Goal: Contribute content: Add original content to the website for others to see

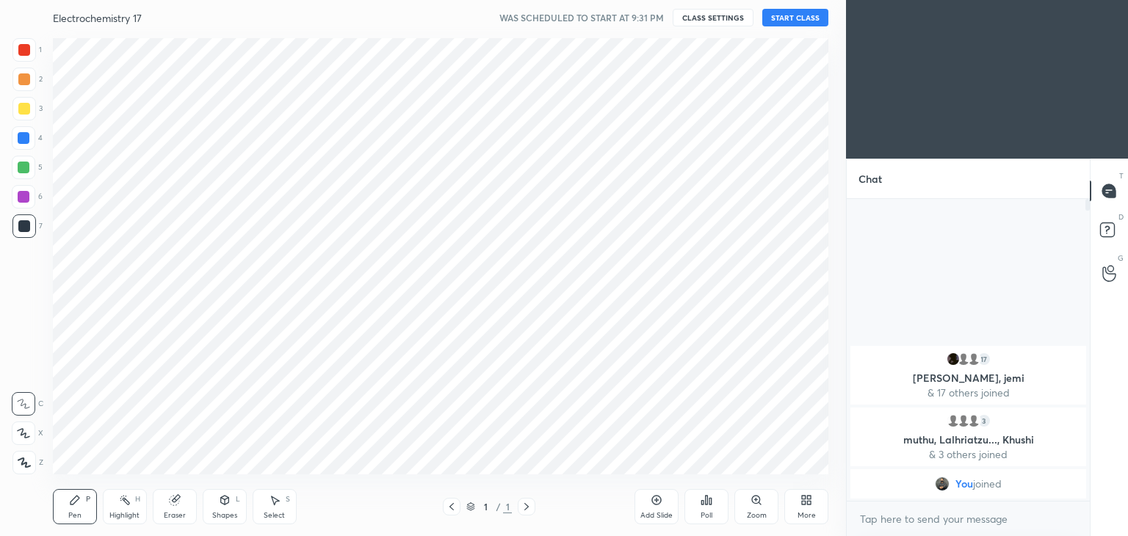
scroll to position [72974, 72630]
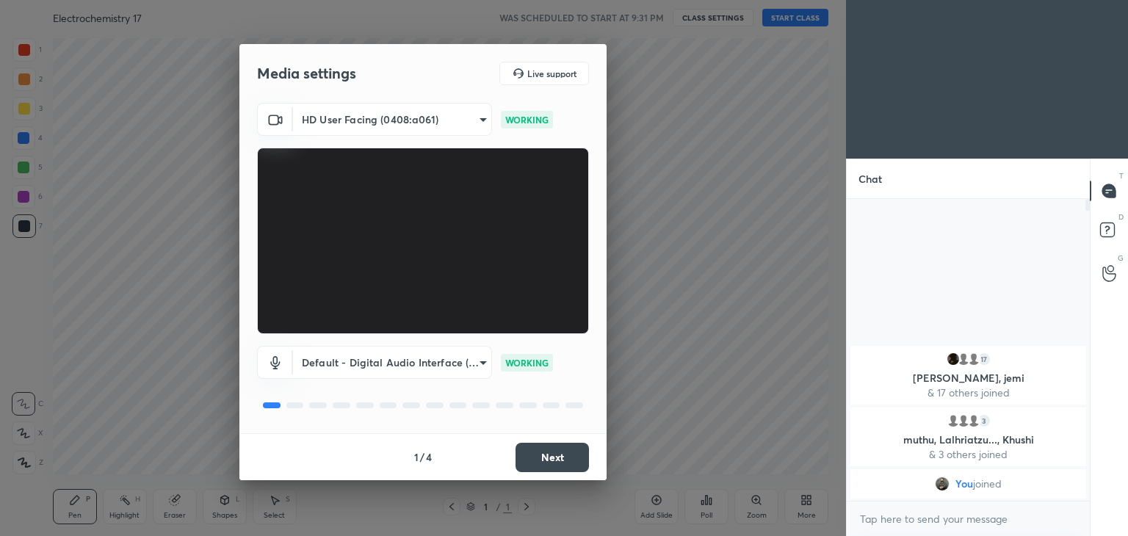
click at [564, 455] on button "Next" at bounding box center [551, 457] width 73 height 29
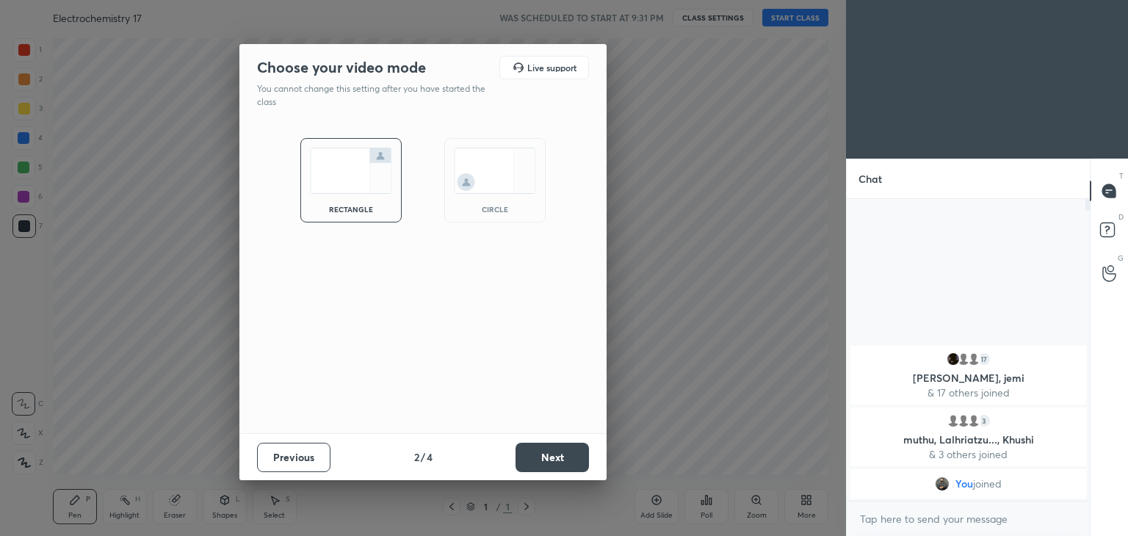
click at [564, 455] on button "Next" at bounding box center [551, 457] width 73 height 29
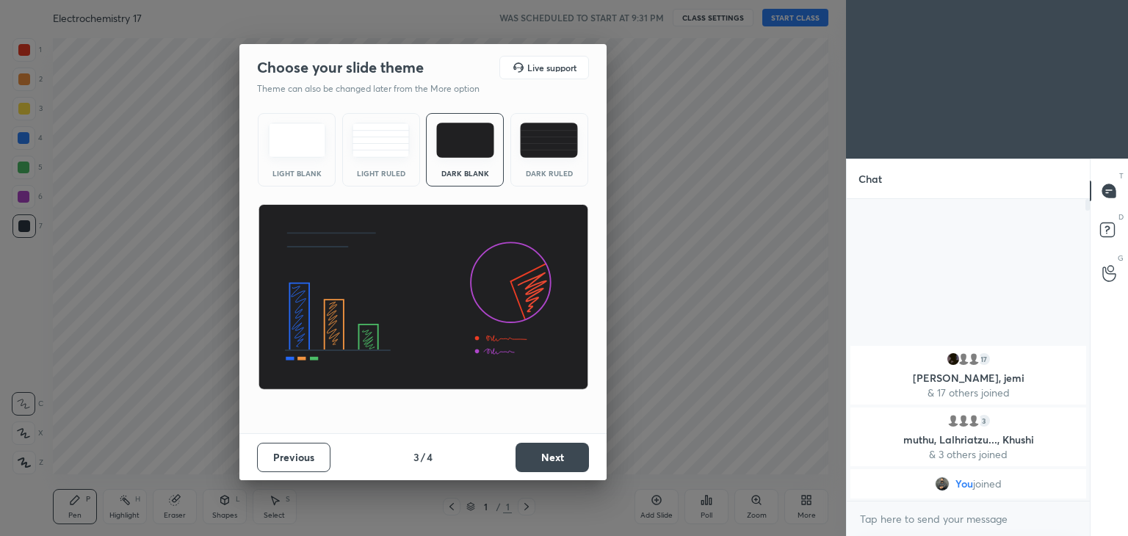
click at [564, 455] on button "Next" at bounding box center [551, 457] width 73 height 29
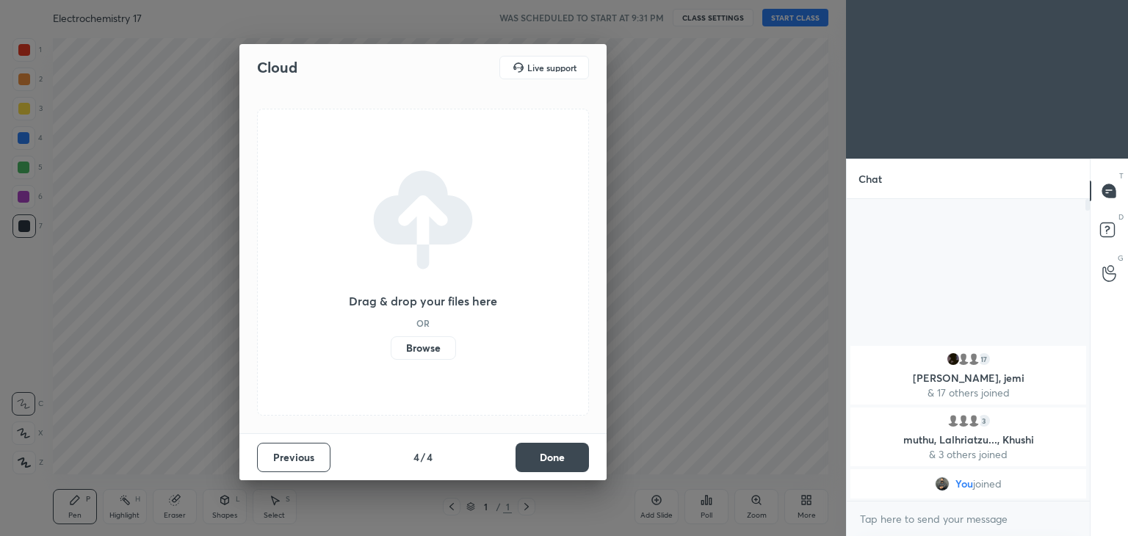
click at [564, 455] on button "Done" at bounding box center [551, 457] width 73 height 29
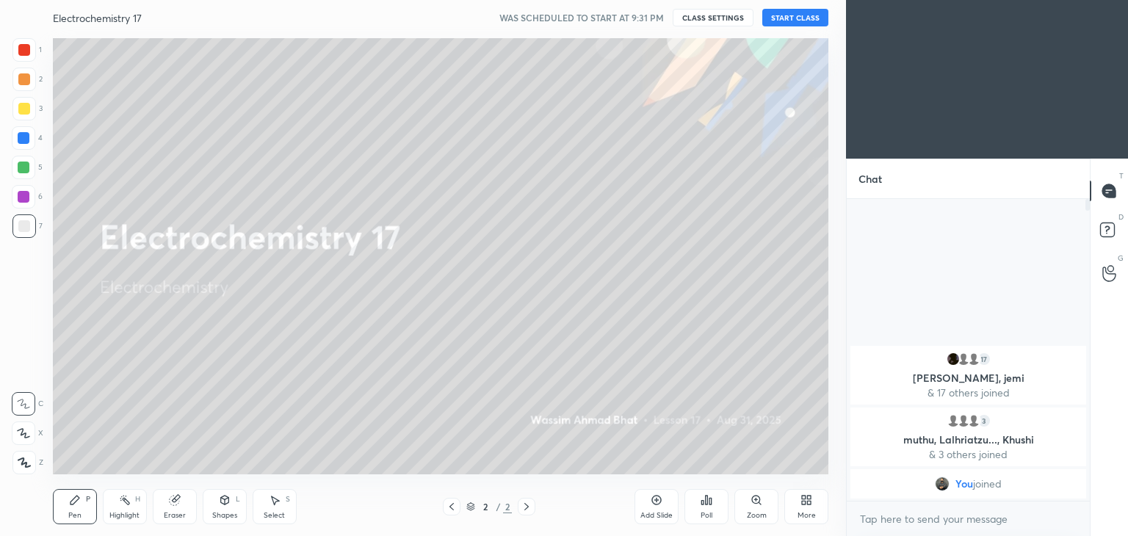
click at [793, 18] on button "START CLASS" at bounding box center [795, 18] width 66 height 18
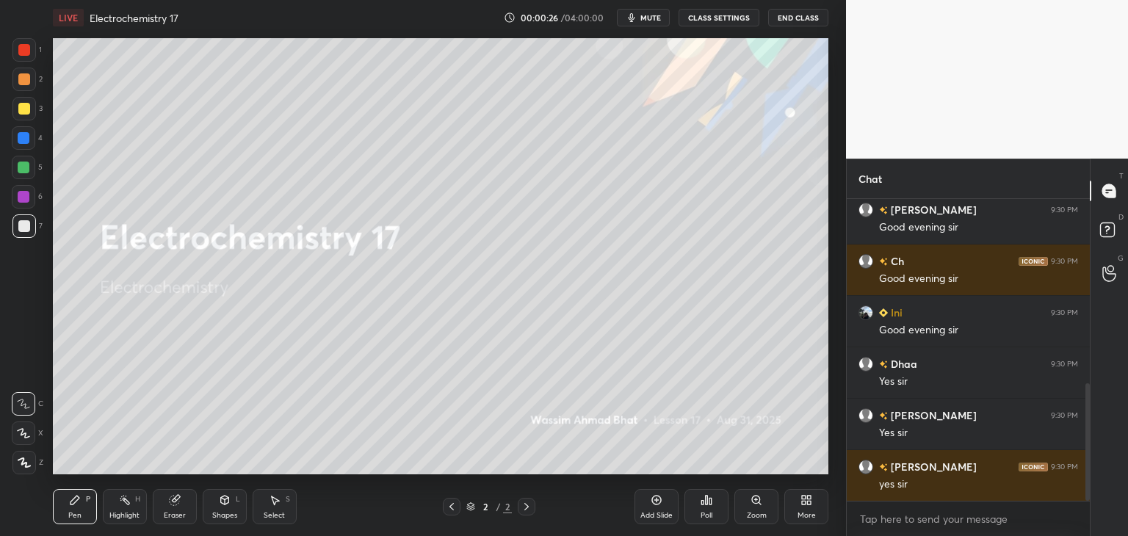
scroll to position [662, 0]
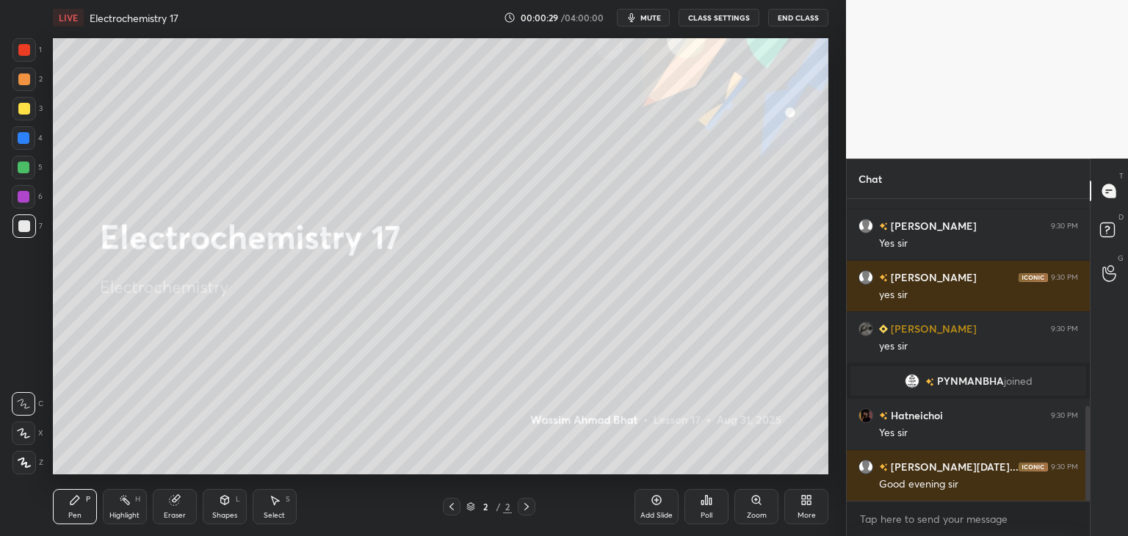
click at [697, 505] on div "Poll" at bounding box center [706, 506] width 44 height 35
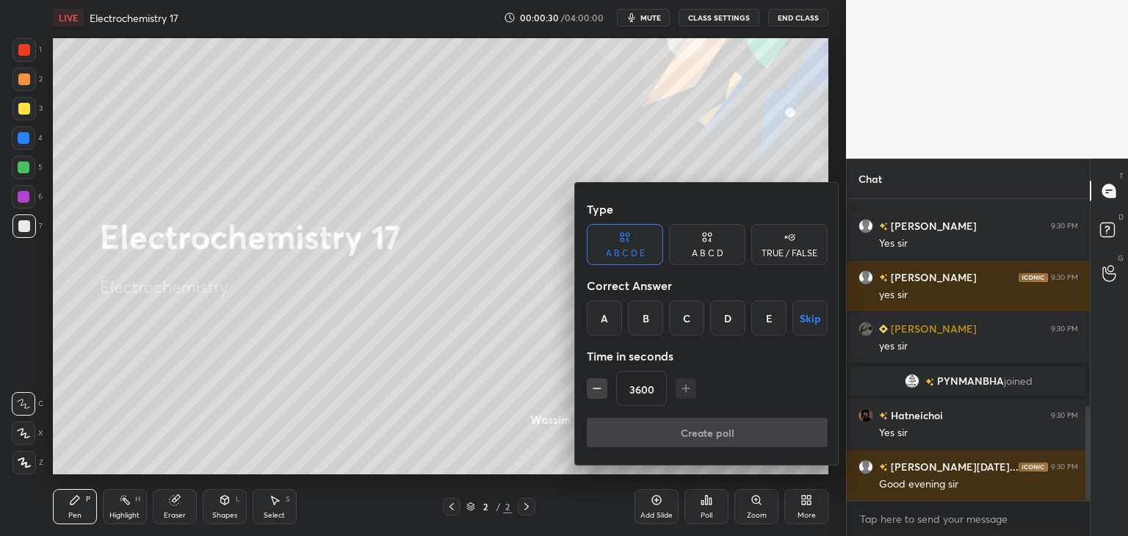
scroll to position [714, 0]
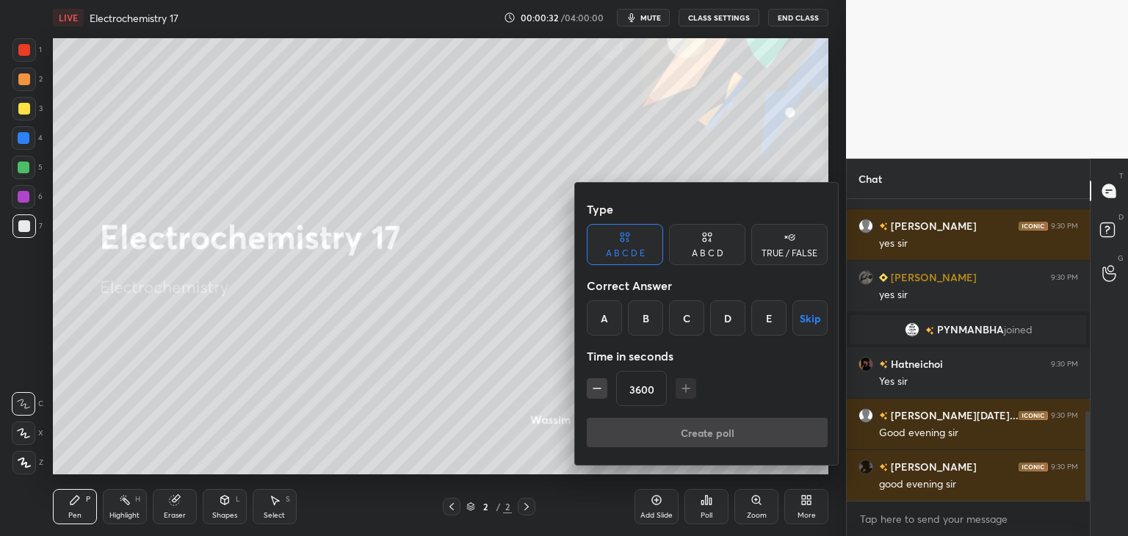
click at [603, 318] on div "A" at bounding box center [604, 317] width 35 height 35
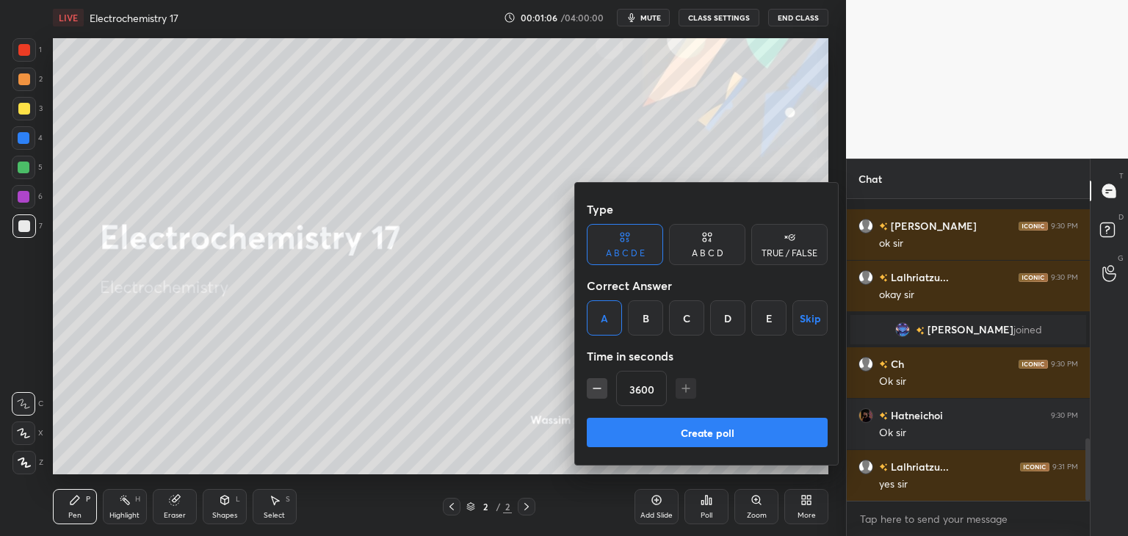
scroll to position [1156, 0]
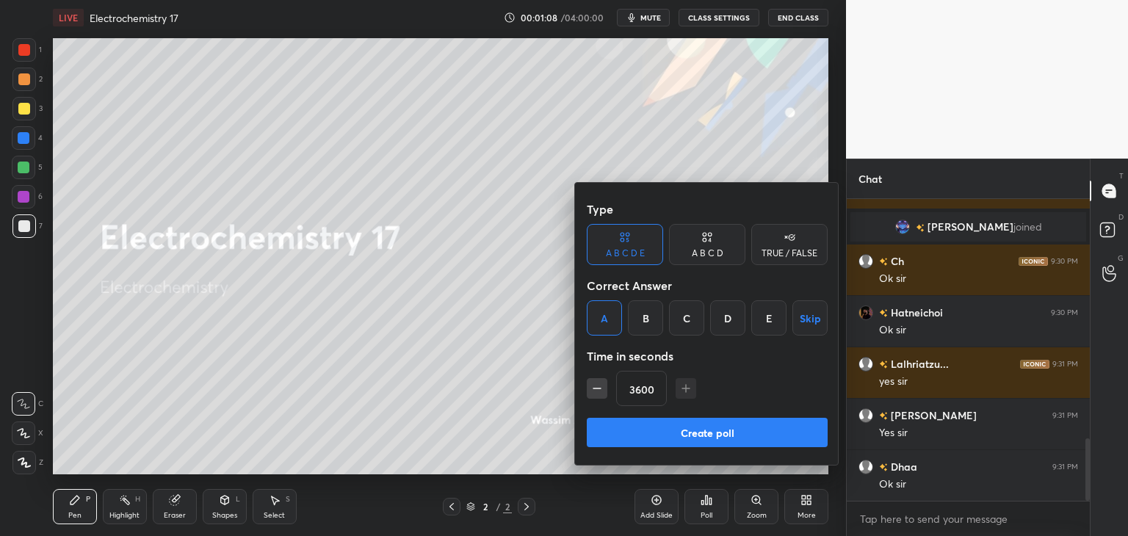
click at [688, 434] on button "Create poll" at bounding box center [707, 432] width 241 height 29
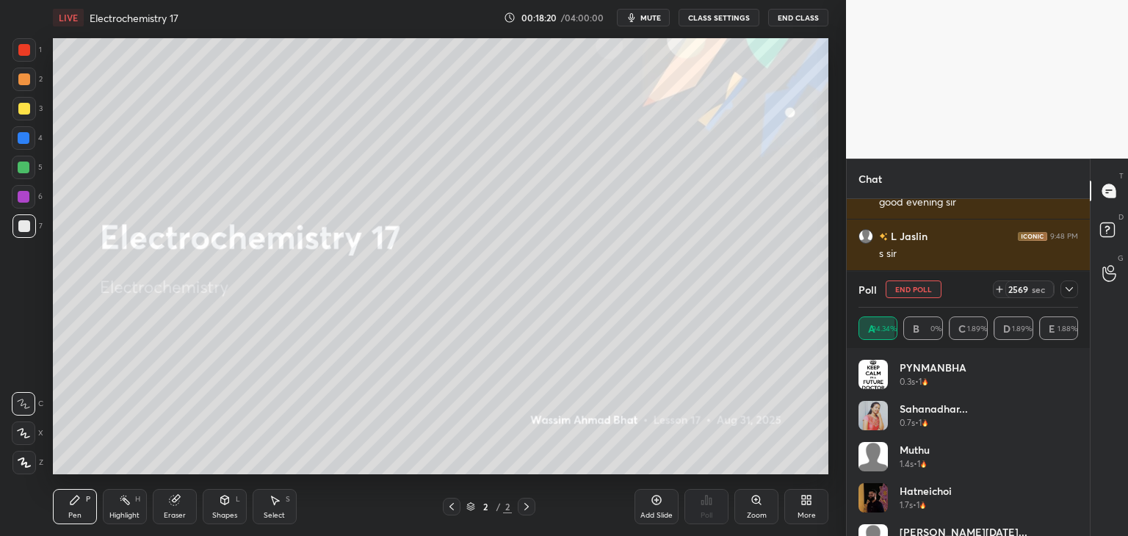
scroll to position [8462, 0]
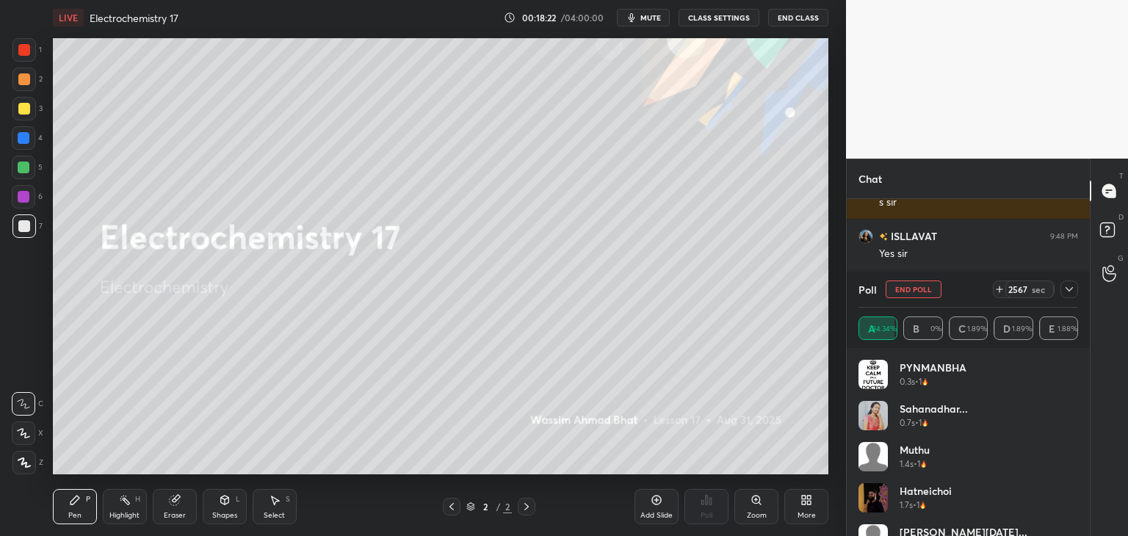
click at [18, 465] on icon at bounding box center [24, 462] width 13 height 10
click at [18, 108] on div at bounding box center [24, 109] width 12 height 12
click at [658, 512] on div "Add Slide" at bounding box center [656, 515] width 32 height 7
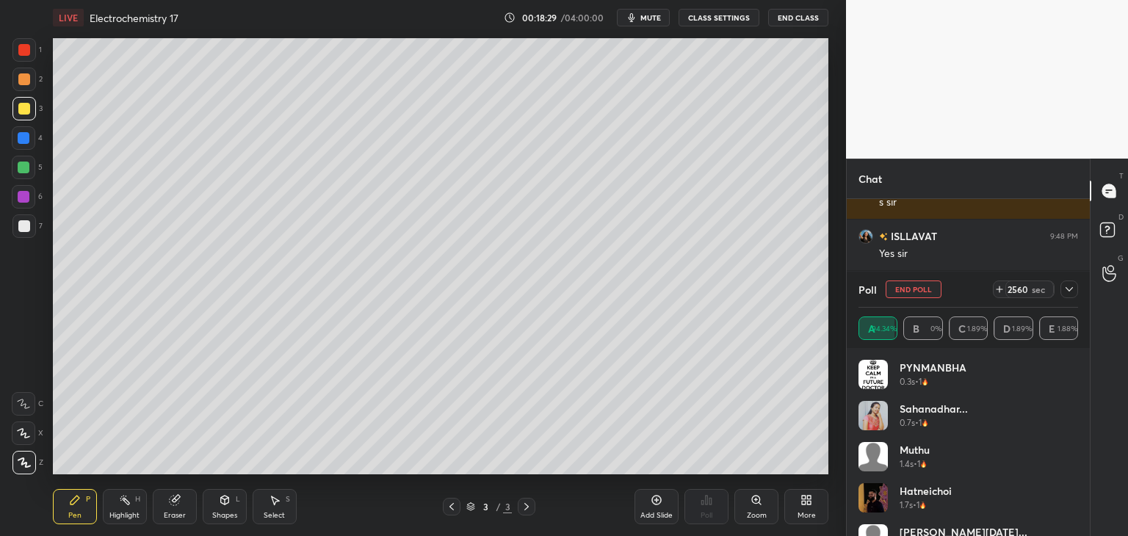
click at [907, 289] on button "End Poll" at bounding box center [913, 289] width 56 height 18
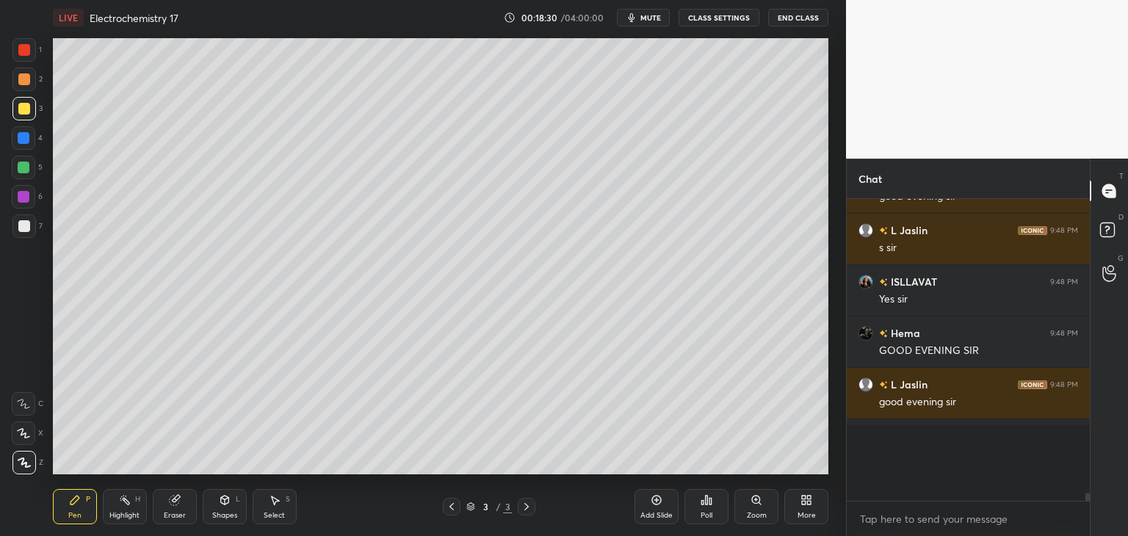
scroll to position [292, 239]
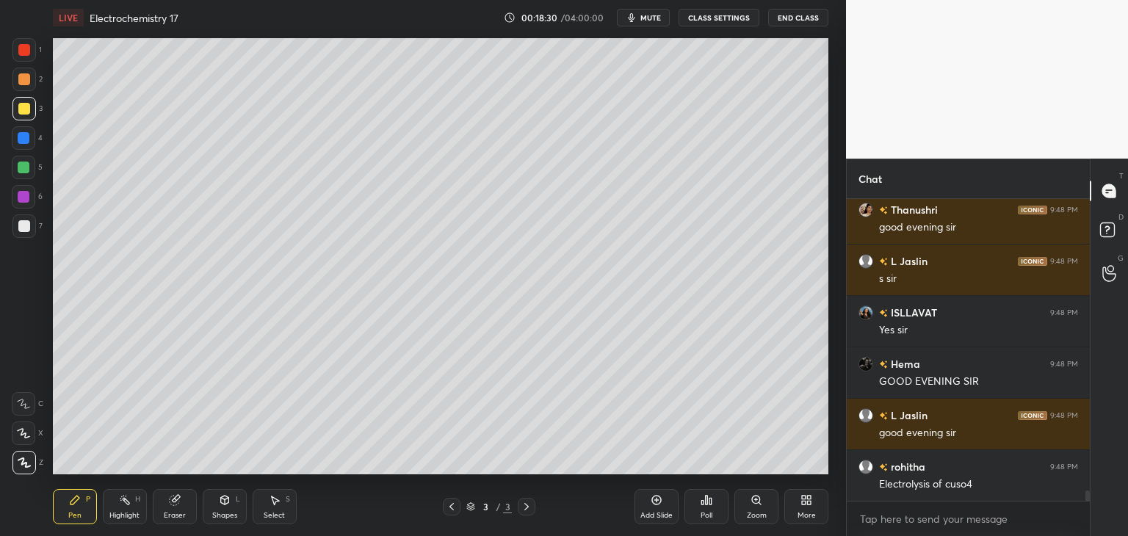
click at [954, 307] on div "Hatneichoi 9:47 PM Yes sir ISLLAVAT 9:47 PM GOOD EVENING [PERSON_NAME] 9:47 PM …" at bounding box center [967, 350] width 243 height 302
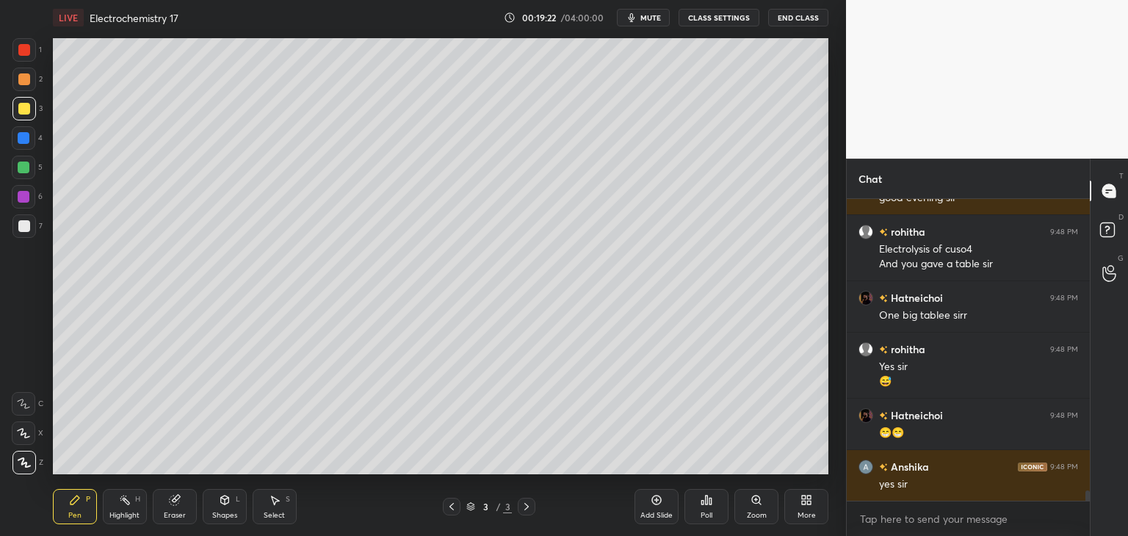
click at [29, 225] on div at bounding box center [24, 226] width 12 height 12
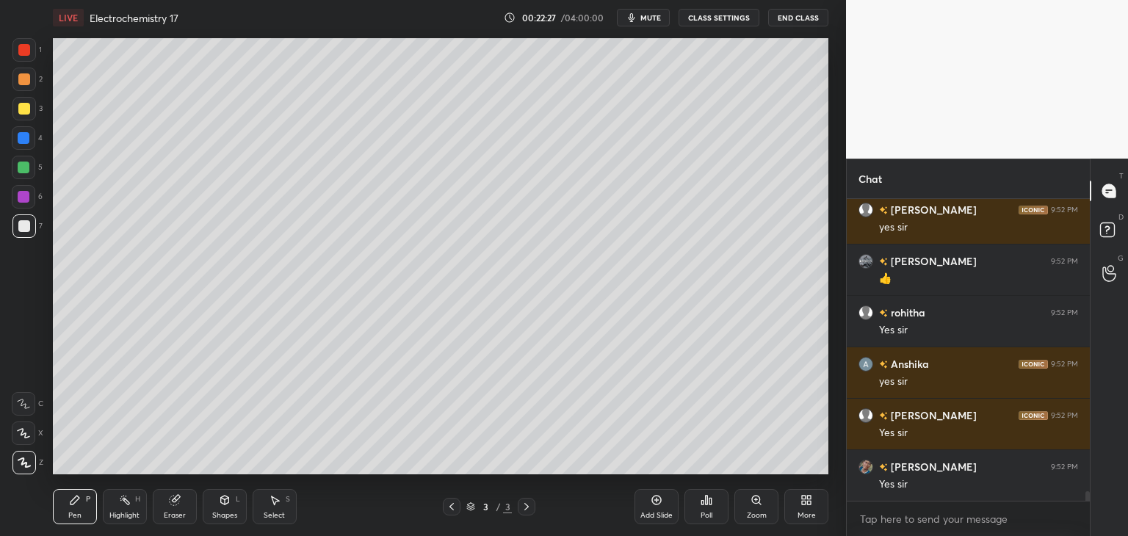
scroll to position [8947, 0]
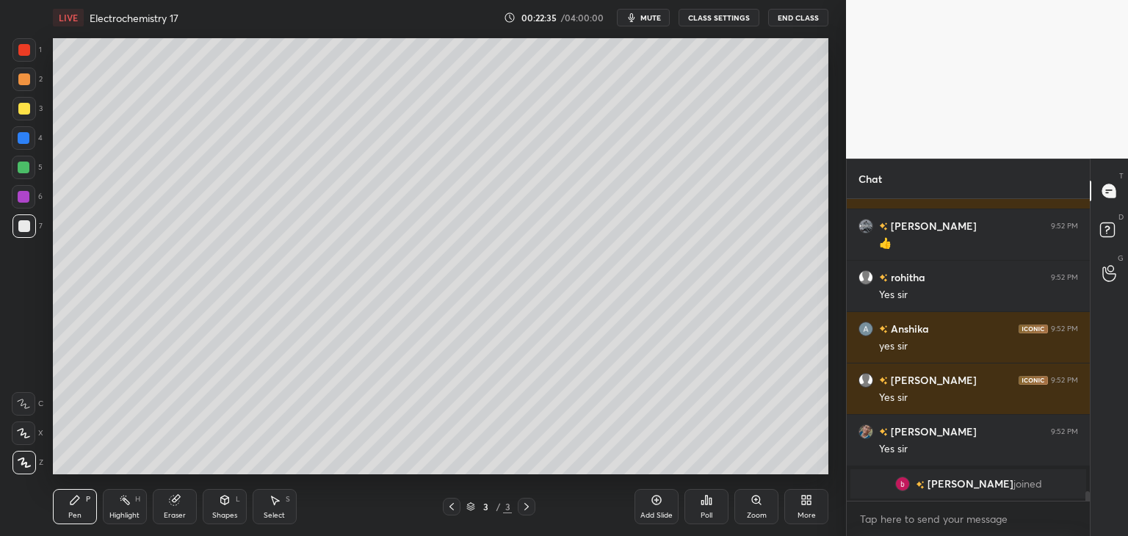
click at [22, 203] on div at bounding box center [23, 196] width 23 height 23
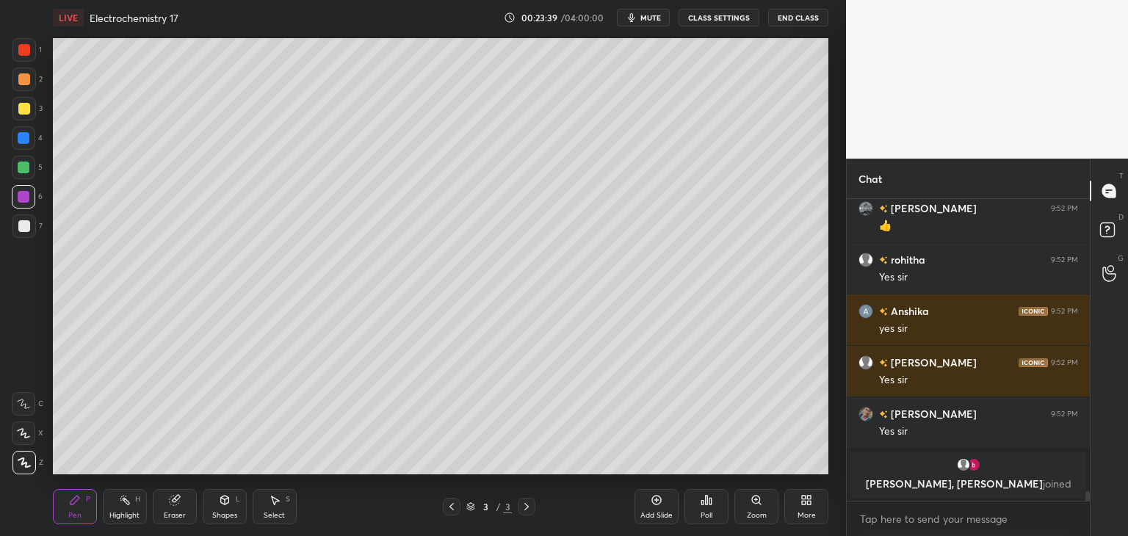
click at [220, 505] on div "Shapes L" at bounding box center [225, 506] width 44 height 35
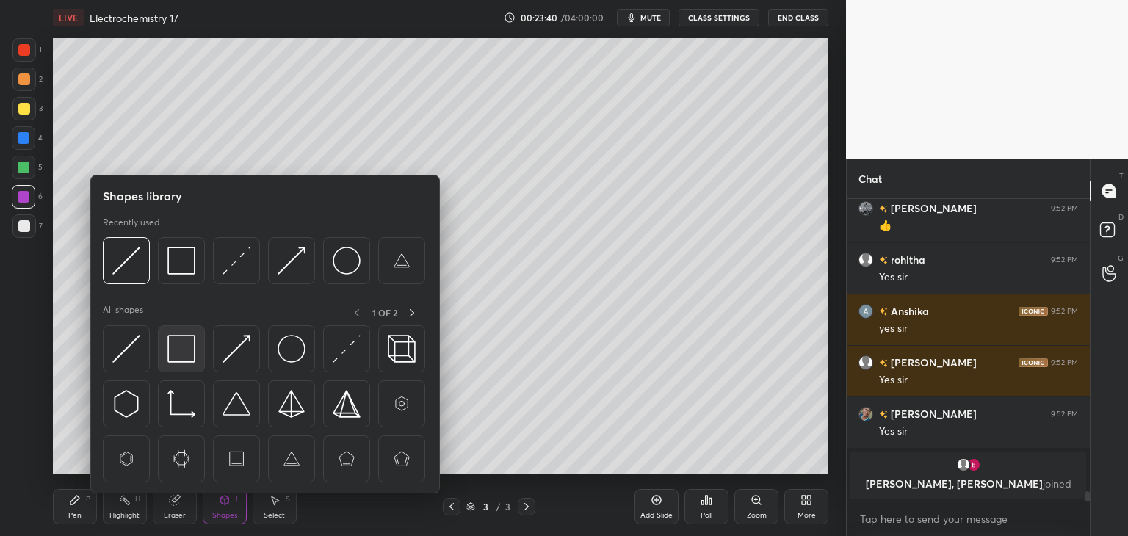
click at [189, 355] on img at bounding box center [181, 349] width 28 height 28
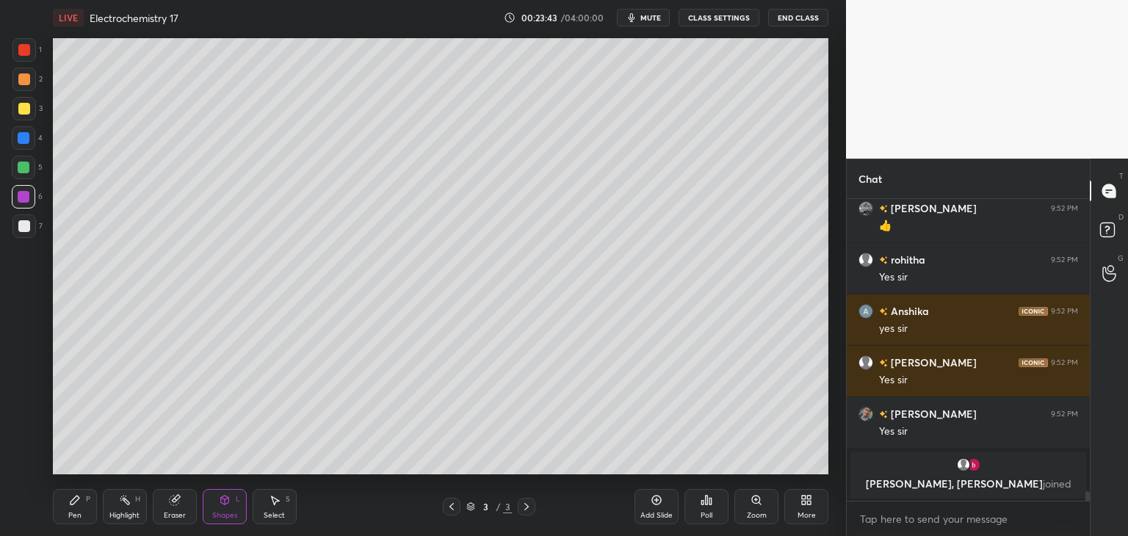
click at [75, 509] on div "Pen P" at bounding box center [75, 506] width 44 height 35
click at [225, 504] on icon at bounding box center [225, 501] width 0 height 5
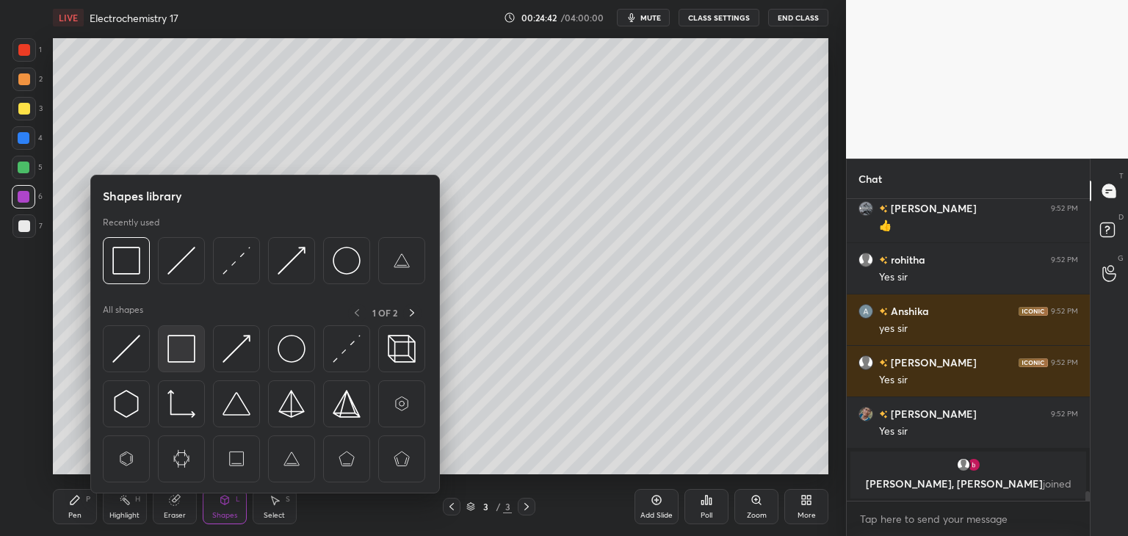
click at [178, 331] on div at bounding box center [181, 348] width 47 height 47
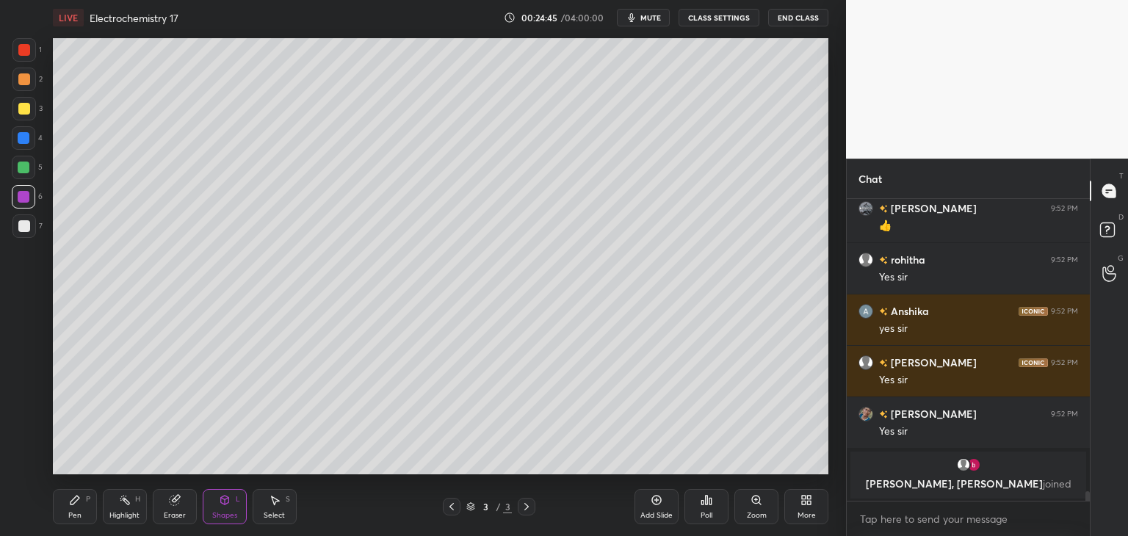
click at [67, 515] on div "Pen P" at bounding box center [75, 506] width 44 height 35
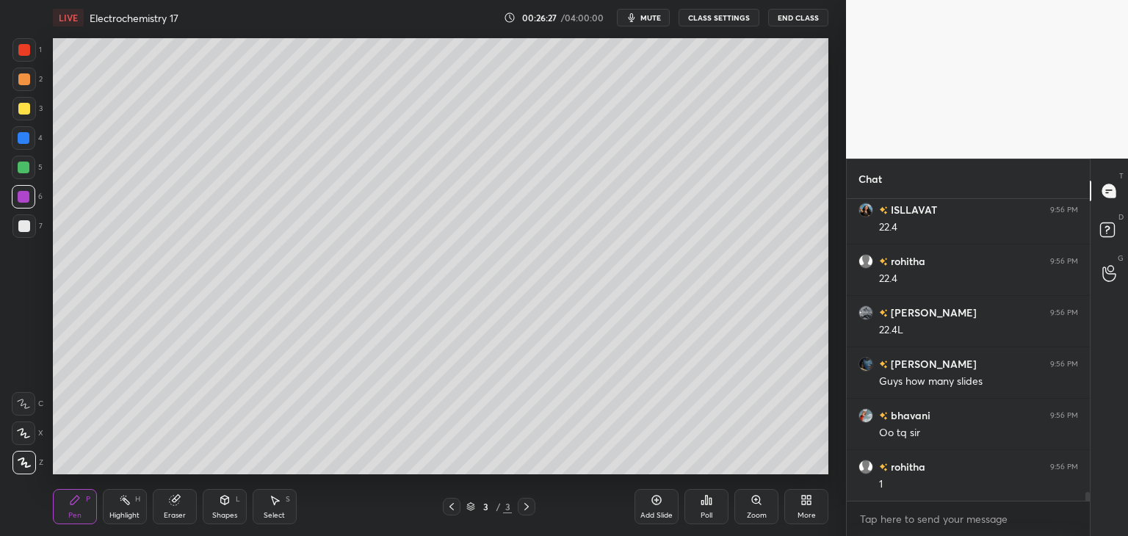
scroll to position [10165, 0]
click at [652, 507] on div "Add Slide" at bounding box center [656, 506] width 44 height 35
drag, startPoint x: 27, startPoint y: 231, endPoint x: 37, endPoint y: 224, distance: 11.6
click at [28, 231] on div at bounding box center [24, 226] width 12 height 12
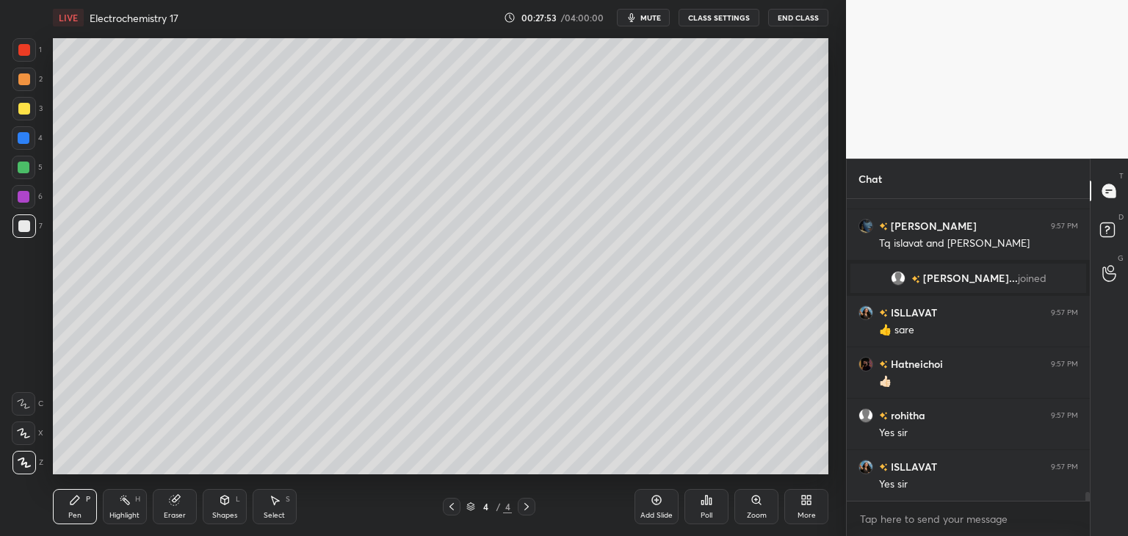
scroll to position [10296, 0]
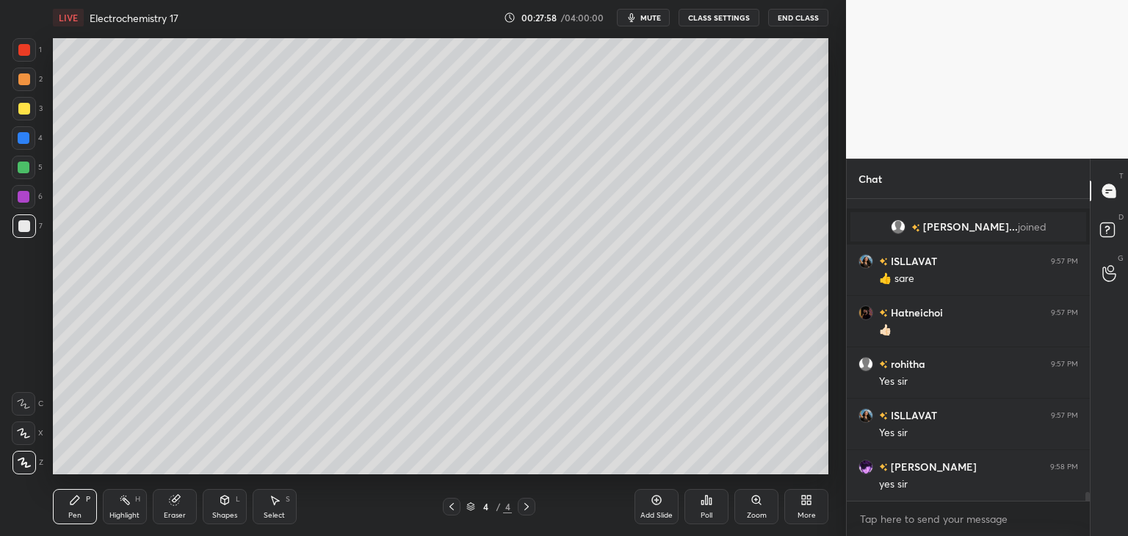
click at [663, 510] on div "Add Slide" at bounding box center [656, 506] width 44 height 35
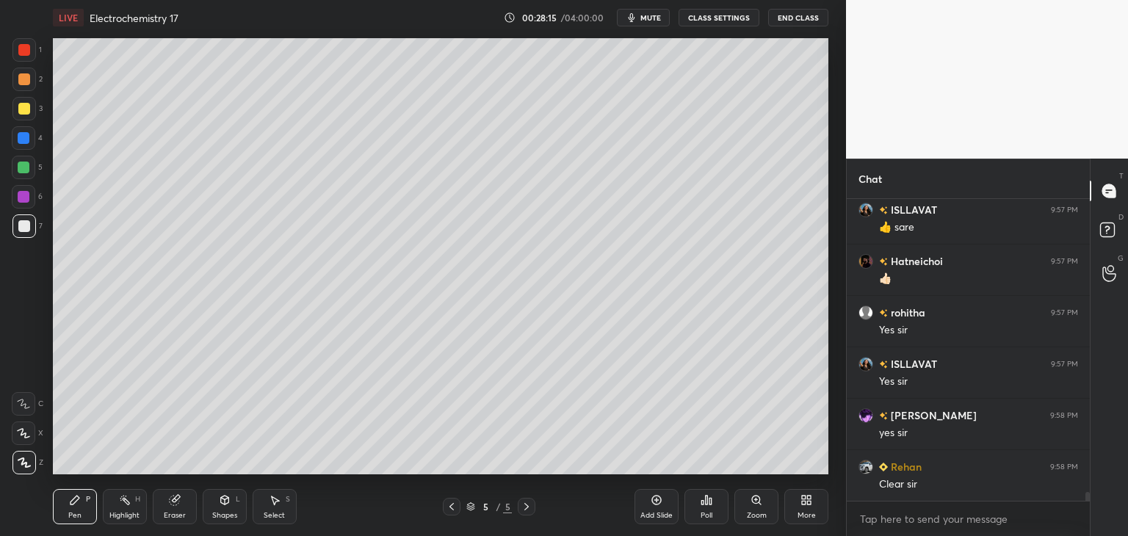
scroll to position [10383, 0]
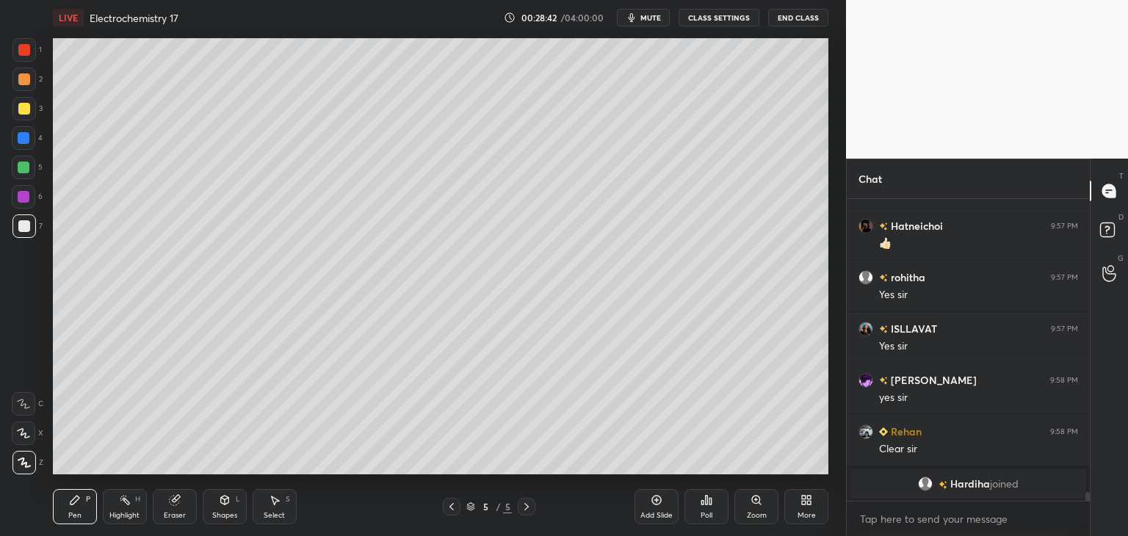
click at [226, 509] on div "Shapes L" at bounding box center [225, 506] width 44 height 35
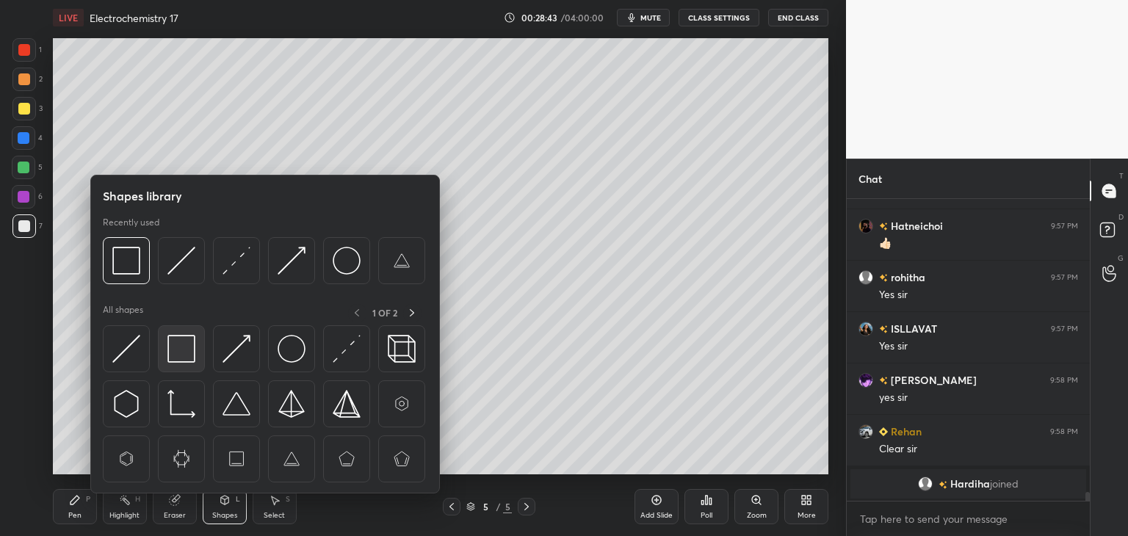
click at [183, 360] on img at bounding box center [181, 349] width 28 height 28
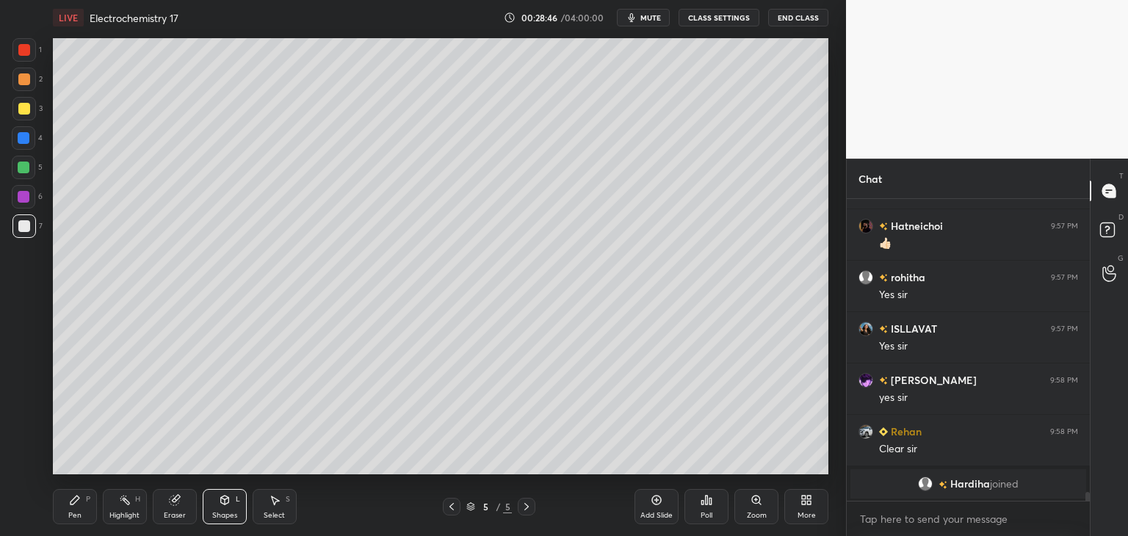
click at [79, 506] on div "Pen P" at bounding box center [75, 506] width 44 height 35
click at [21, 112] on div at bounding box center [24, 109] width 12 height 12
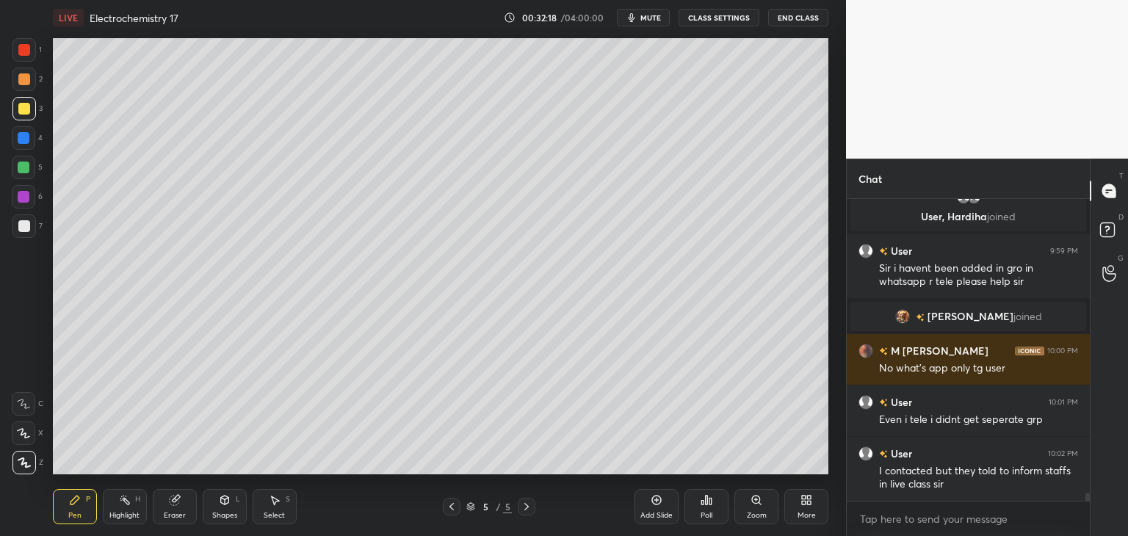
scroll to position [10572, 0]
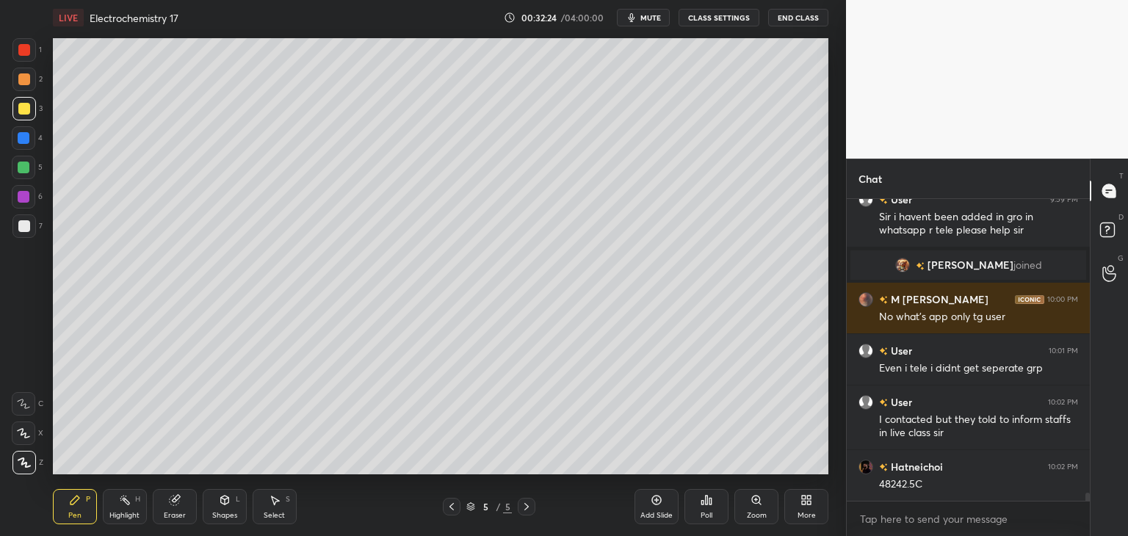
click at [27, 226] on div at bounding box center [24, 226] width 12 height 12
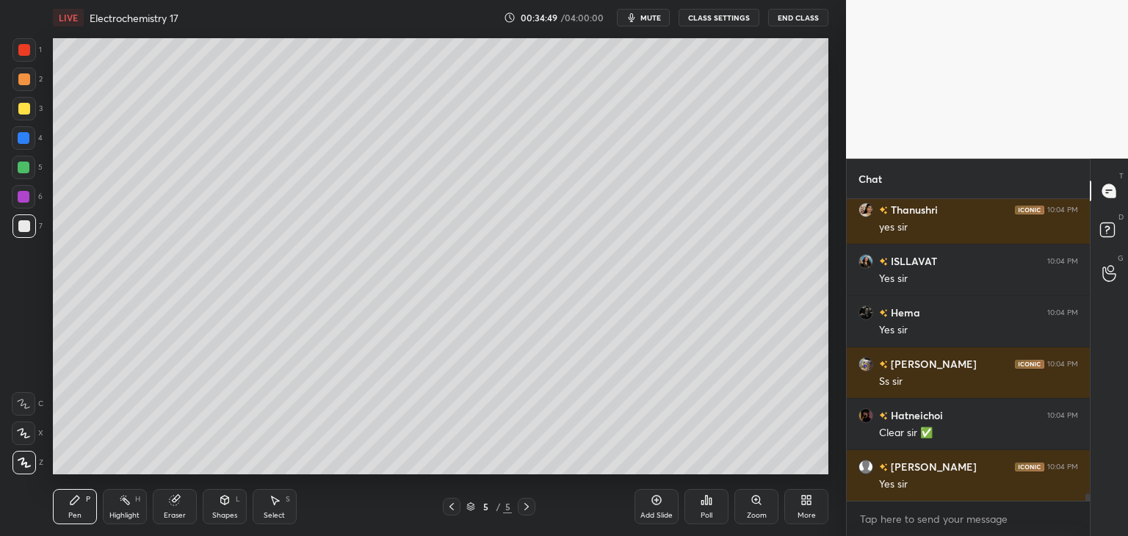
scroll to position [12077, 0]
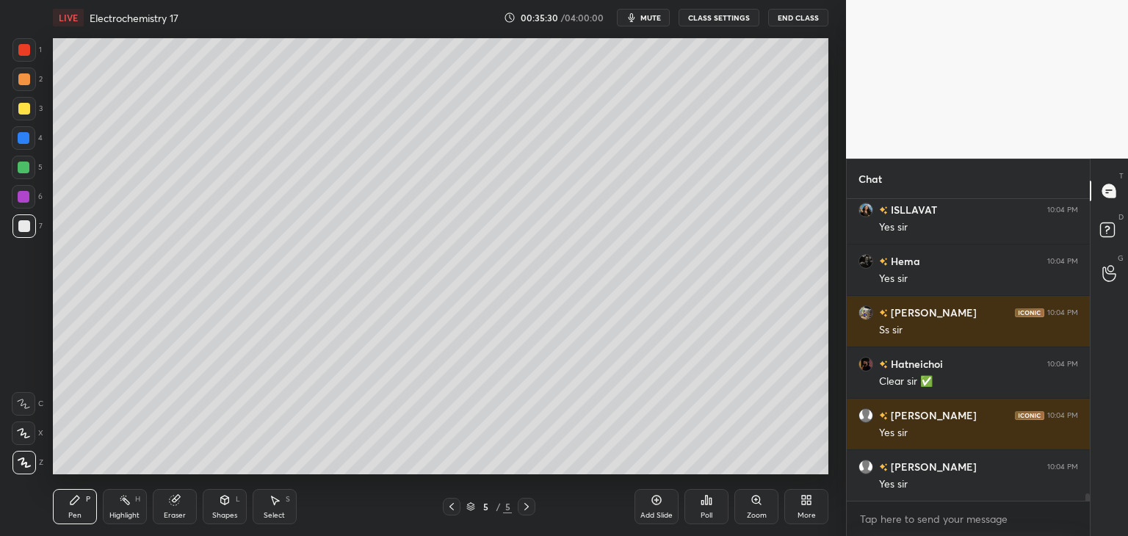
click at [644, 510] on div "Add Slide" at bounding box center [656, 506] width 44 height 35
click at [25, 109] on div at bounding box center [24, 109] width 12 height 12
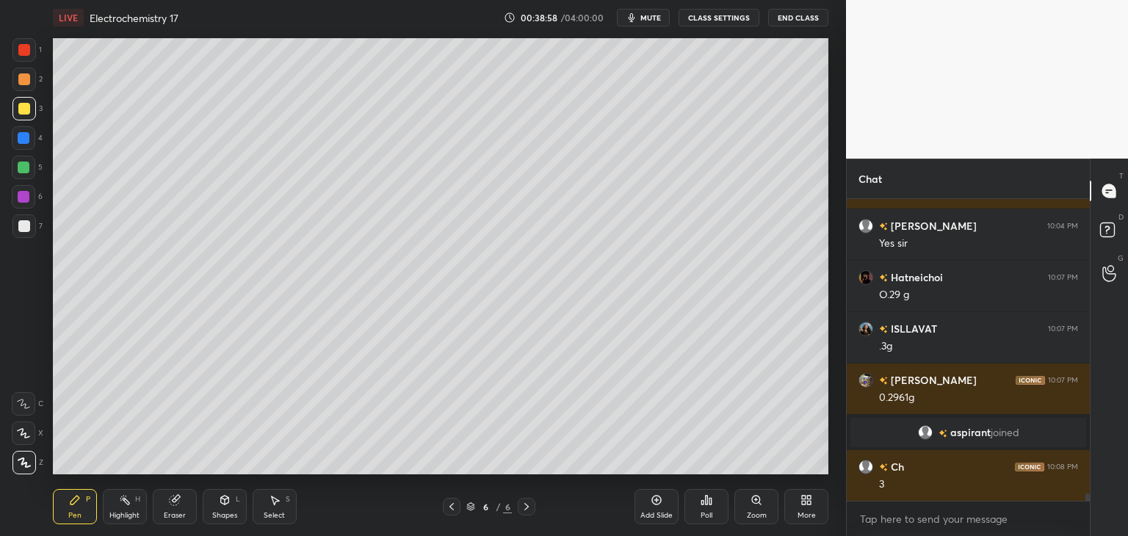
scroll to position [11844, 0]
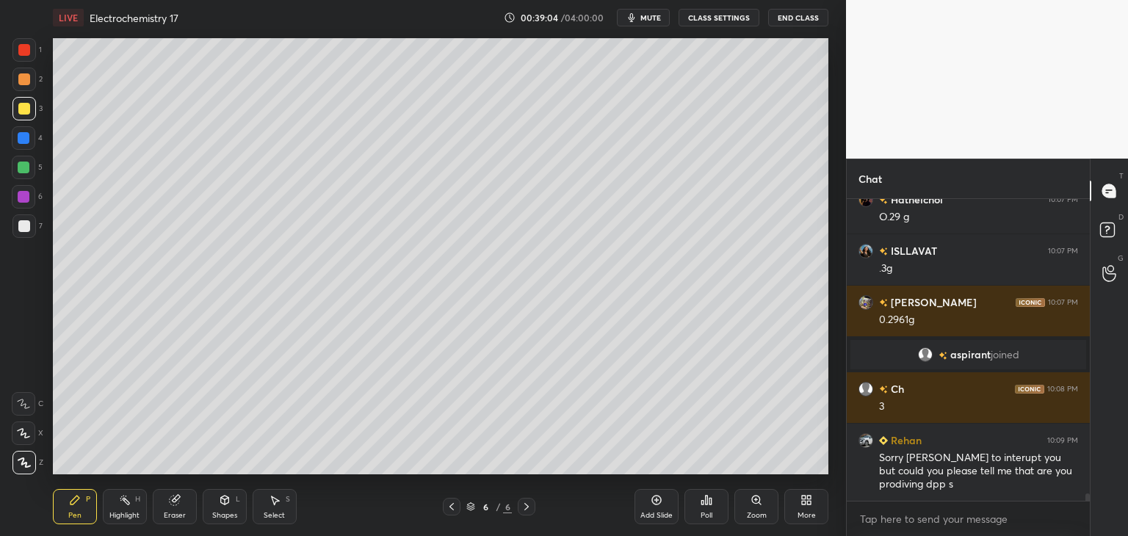
click at [26, 224] on div at bounding box center [24, 226] width 12 height 12
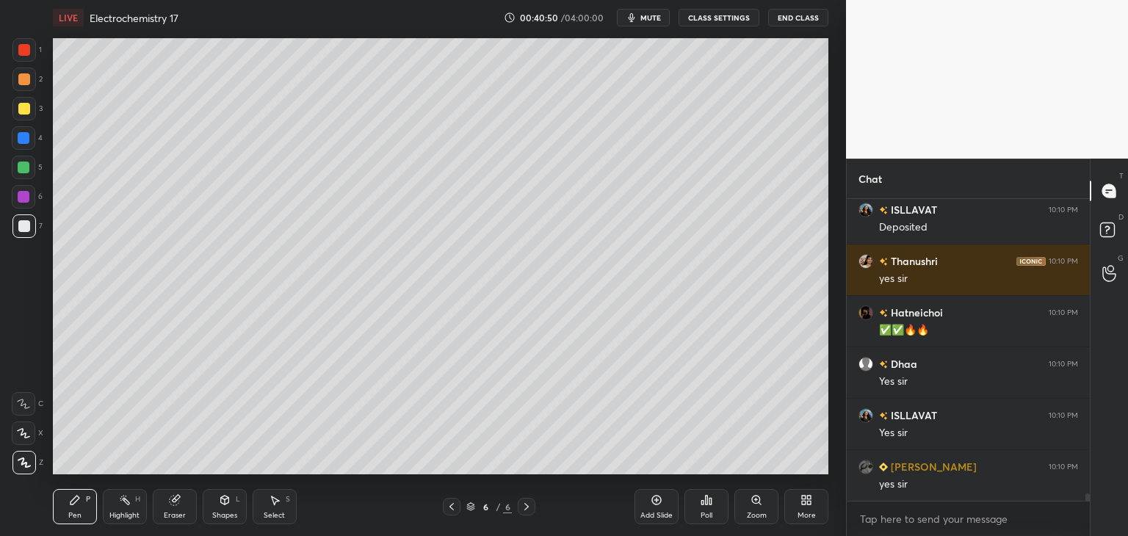
scroll to position [12540, 0]
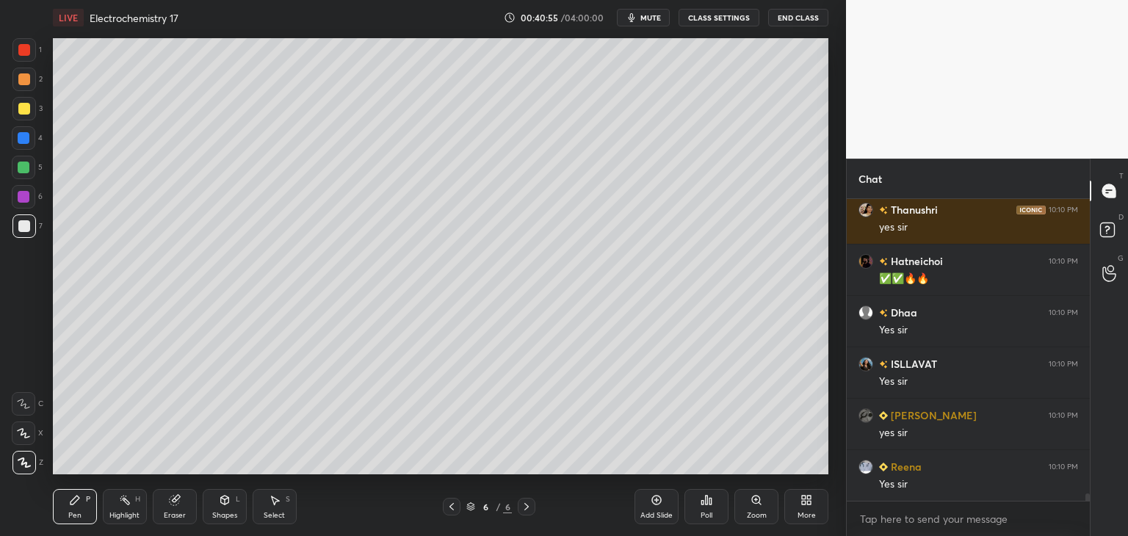
click at [660, 506] on div "Add Slide" at bounding box center [656, 506] width 44 height 35
click at [27, 109] on div at bounding box center [24, 109] width 12 height 12
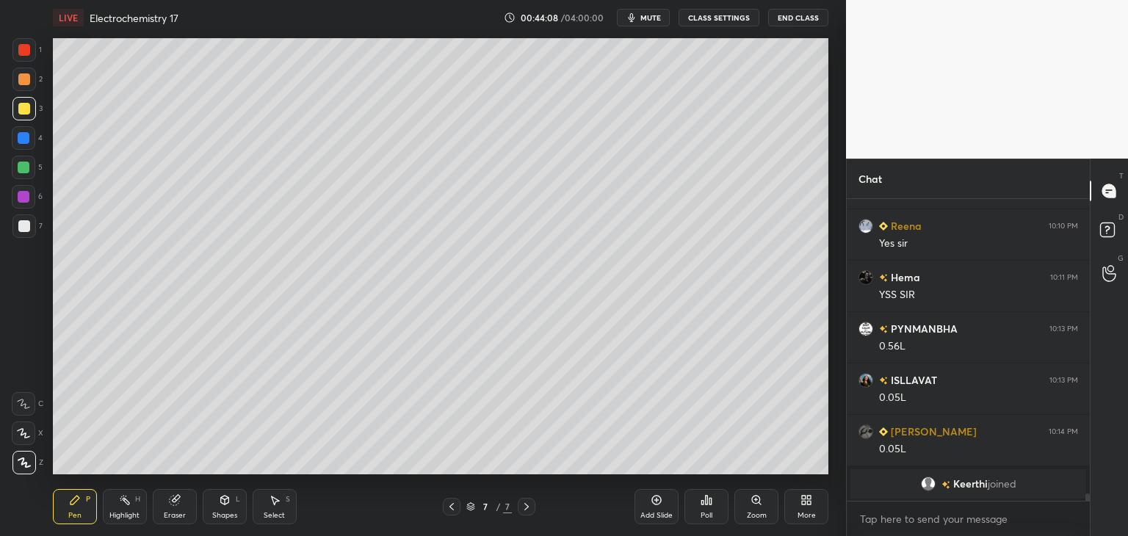
scroll to position [12572, 0]
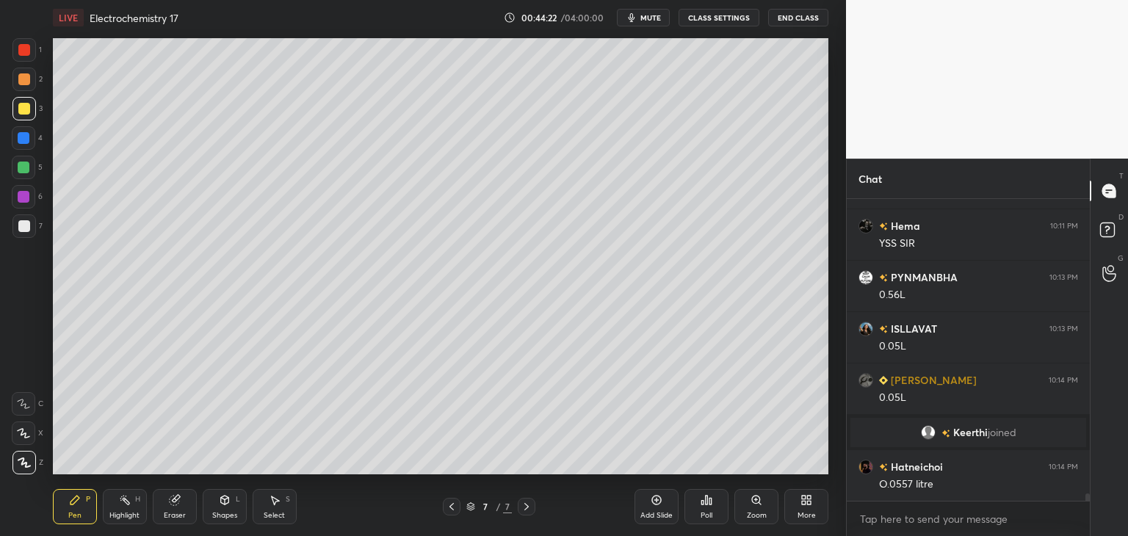
click at [27, 227] on div at bounding box center [24, 226] width 12 height 12
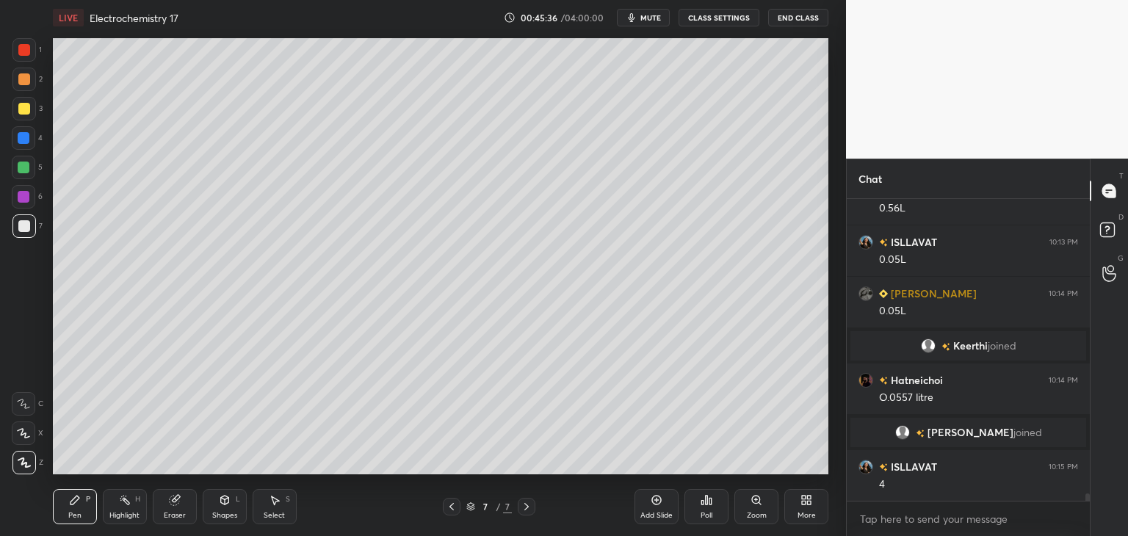
scroll to position [12711, 0]
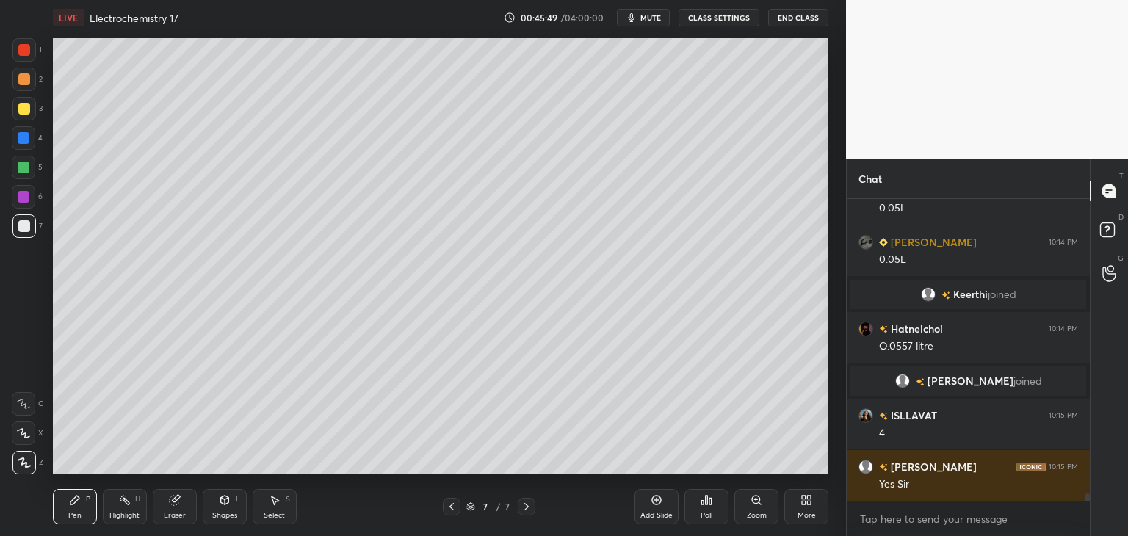
click at [656, 507] on div "Add Slide" at bounding box center [656, 506] width 44 height 35
drag, startPoint x: 24, startPoint y: 106, endPoint x: 50, endPoint y: 97, distance: 27.4
click at [25, 106] on div at bounding box center [24, 109] width 12 height 12
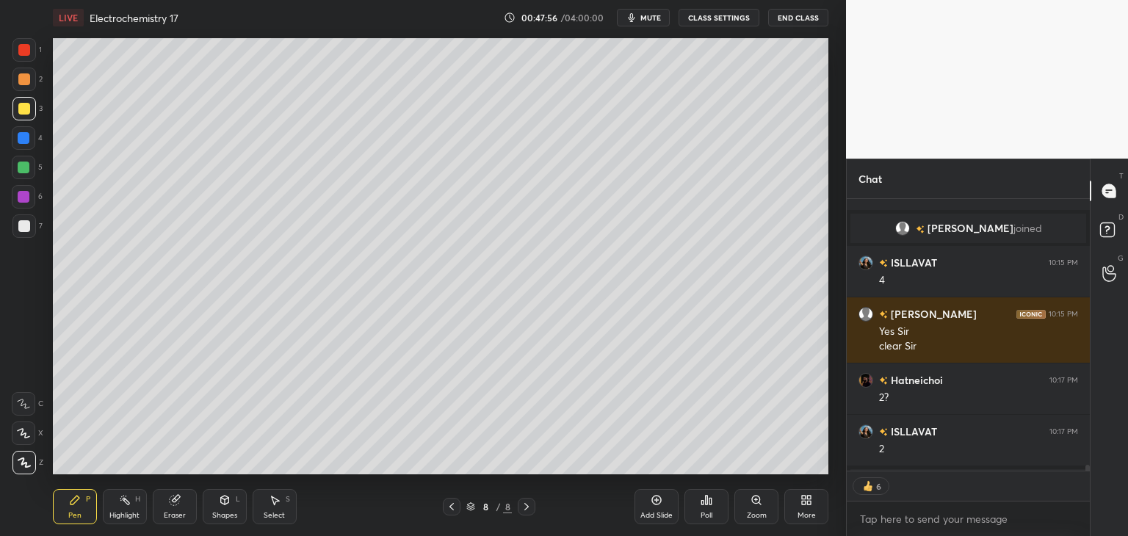
scroll to position [5, 4]
click at [26, 232] on div at bounding box center [23, 225] width 23 height 23
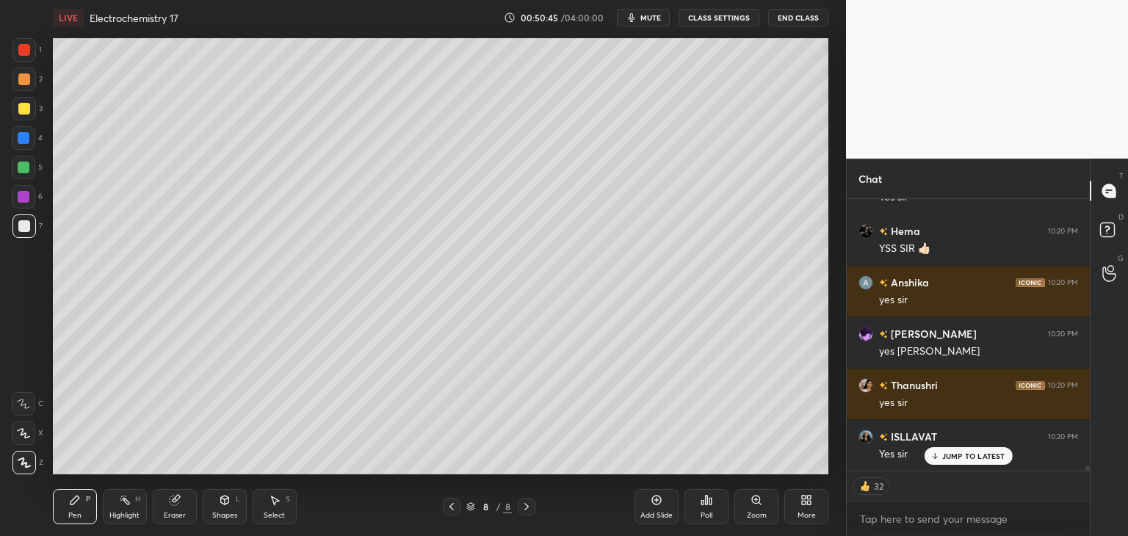
scroll to position [13459, 0]
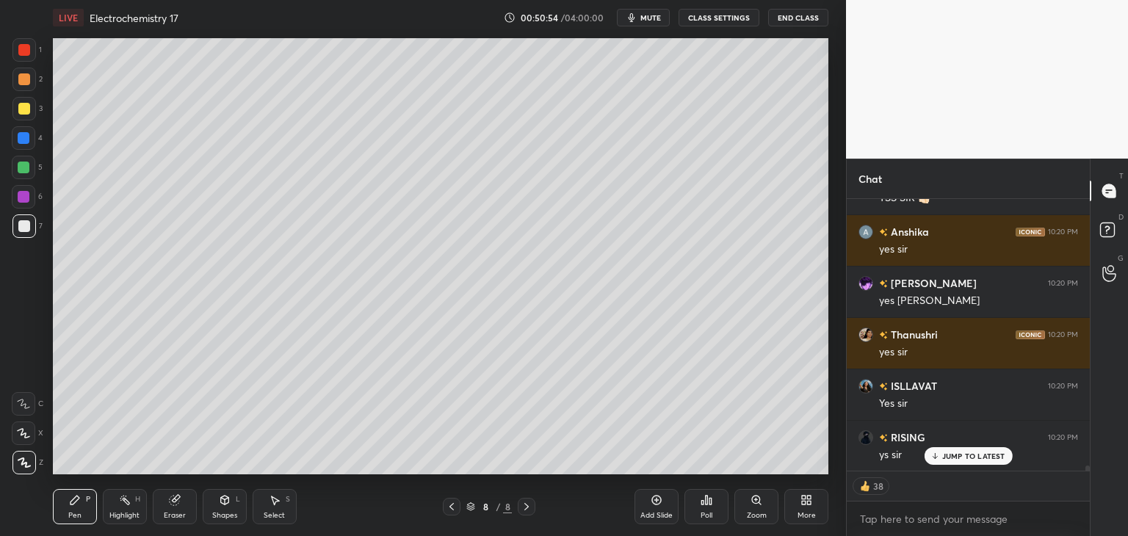
click at [661, 501] on div "Add Slide" at bounding box center [656, 506] width 44 height 35
click at [23, 110] on div at bounding box center [24, 109] width 12 height 12
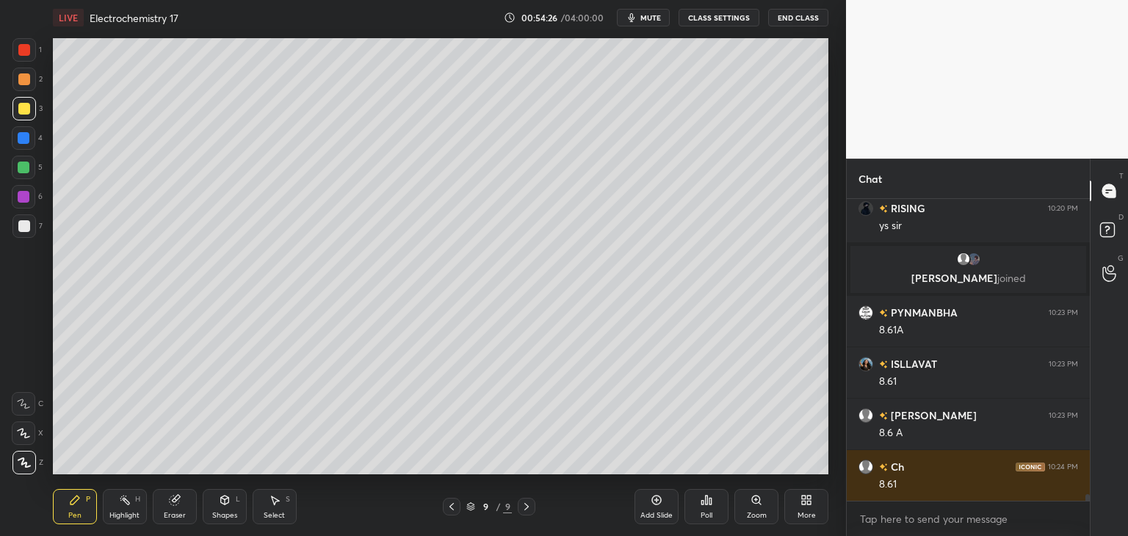
scroll to position [13551, 0]
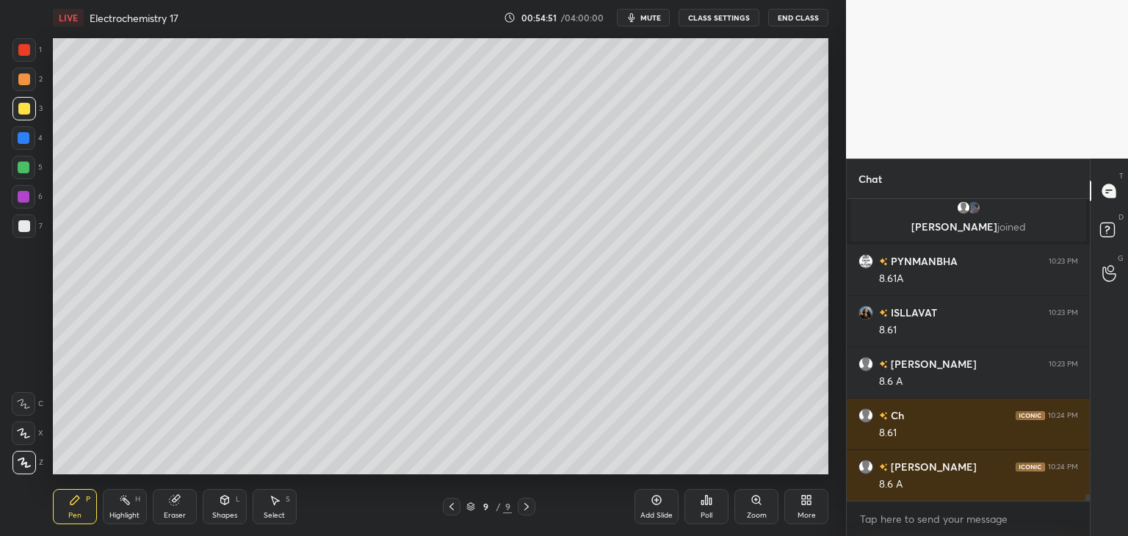
click at [29, 228] on div at bounding box center [23, 225] width 23 height 23
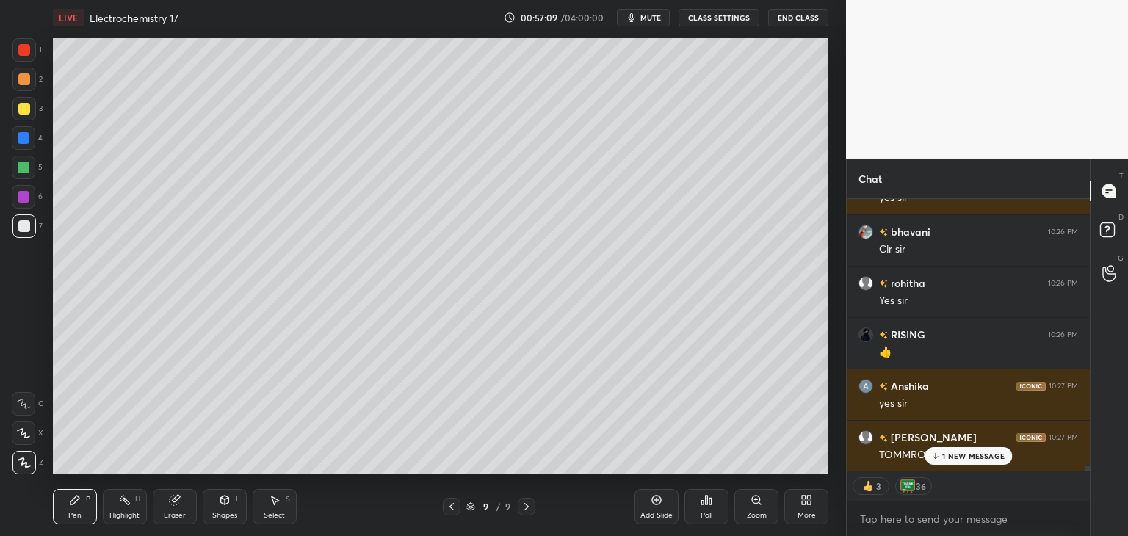
scroll to position [14404, 0]
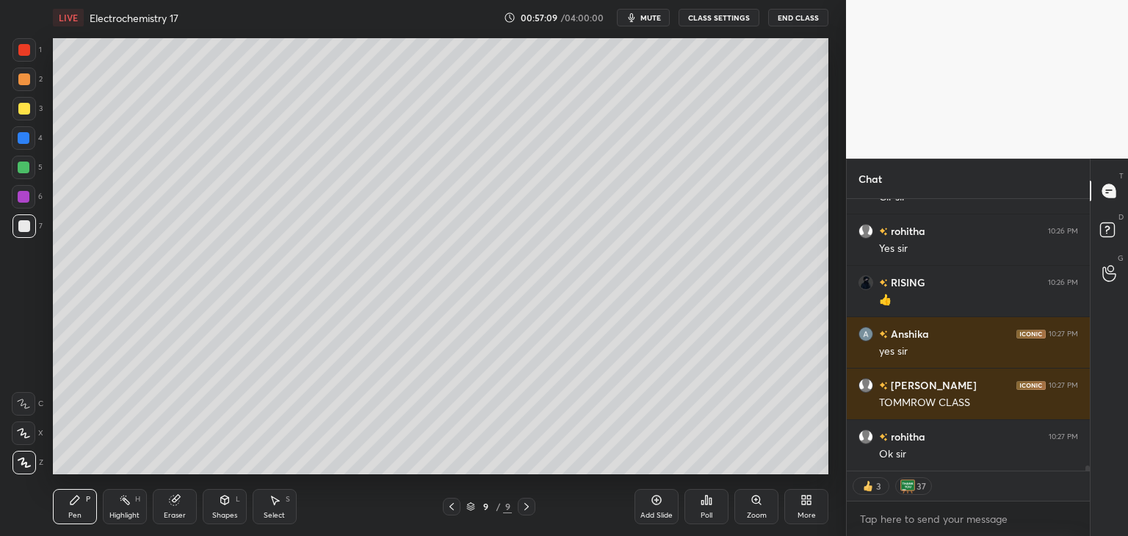
click at [703, 507] on div "Poll" at bounding box center [706, 506] width 44 height 35
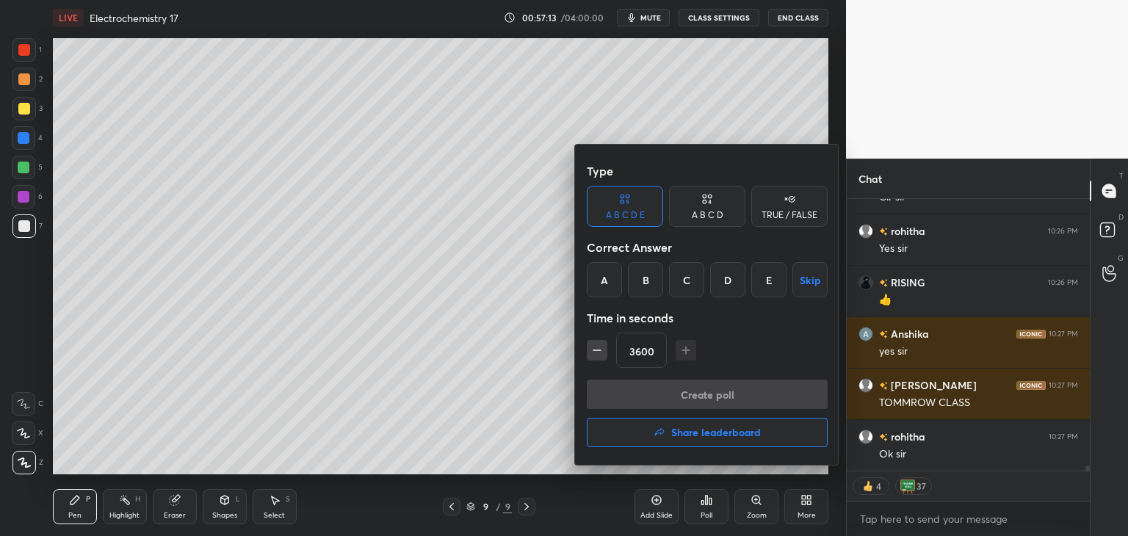
click at [557, 356] on div at bounding box center [564, 268] width 1128 height 536
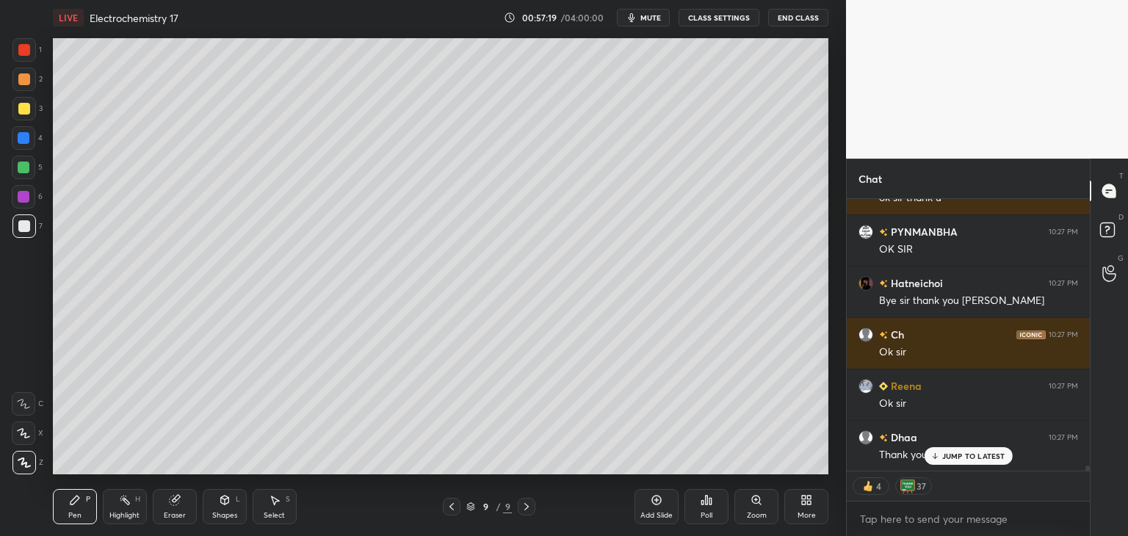
scroll to position [14815, 0]
click at [704, 512] on div "Poll" at bounding box center [706, 515] width 12 height 7
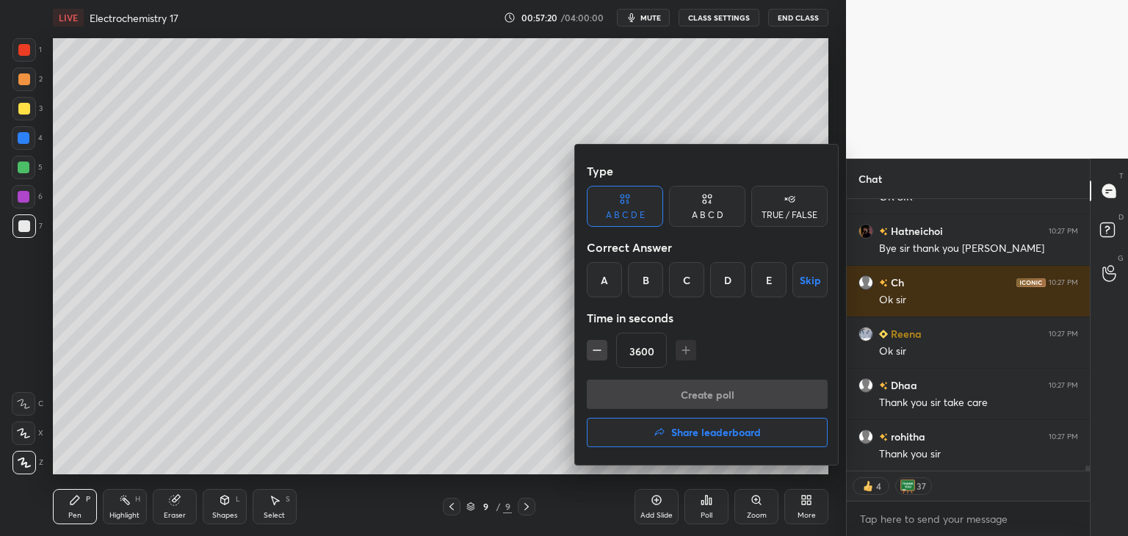
scroll to position [297, 239]
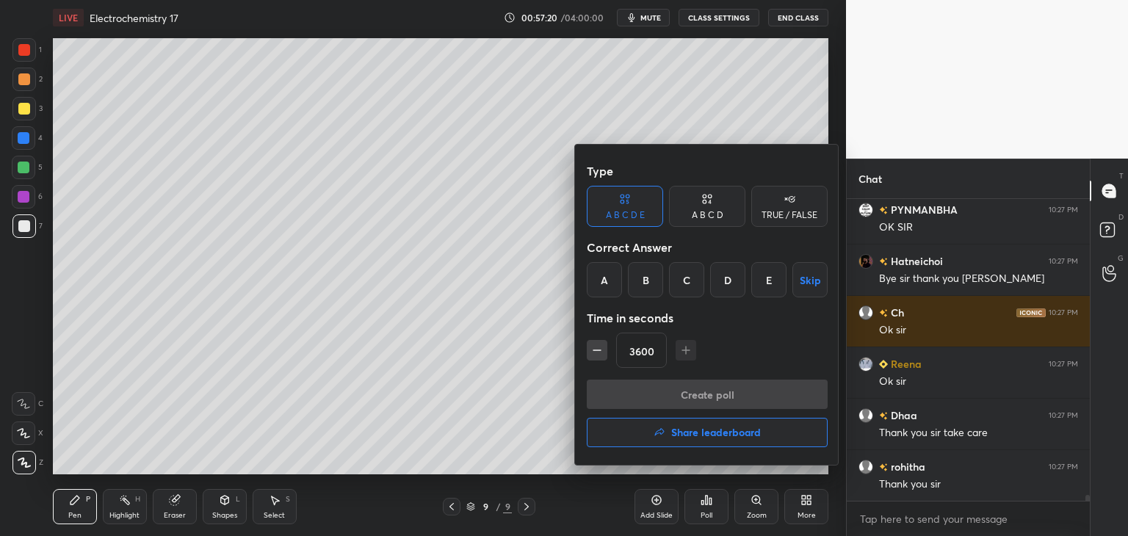
click at [596, 288] on div "A" at bounding box center [604, 279] width 35 height 35
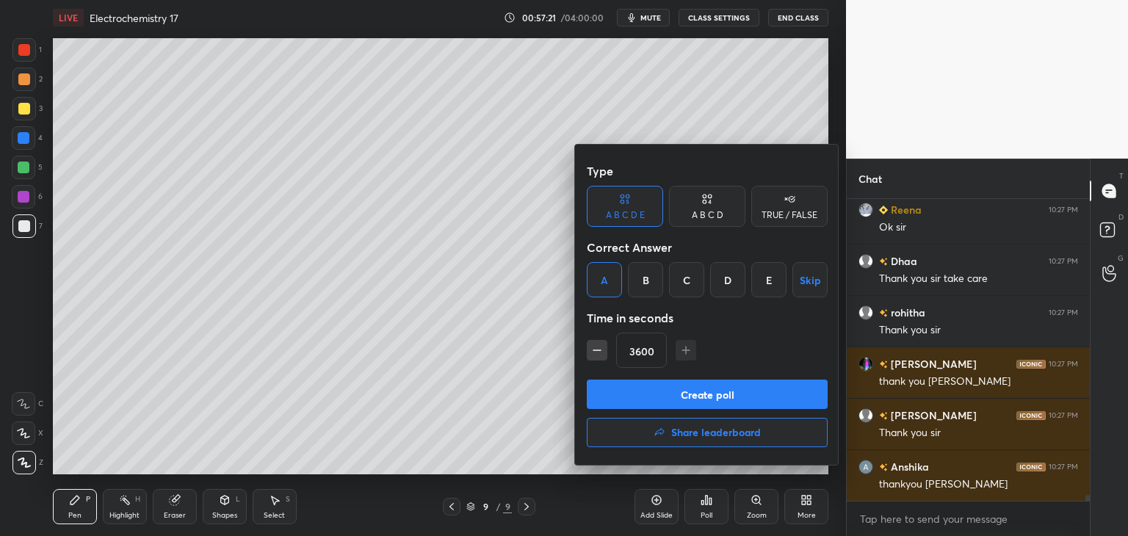
click at [730, 394] on button "Create poll" at bounding box center [707, 394] width 241 height 29
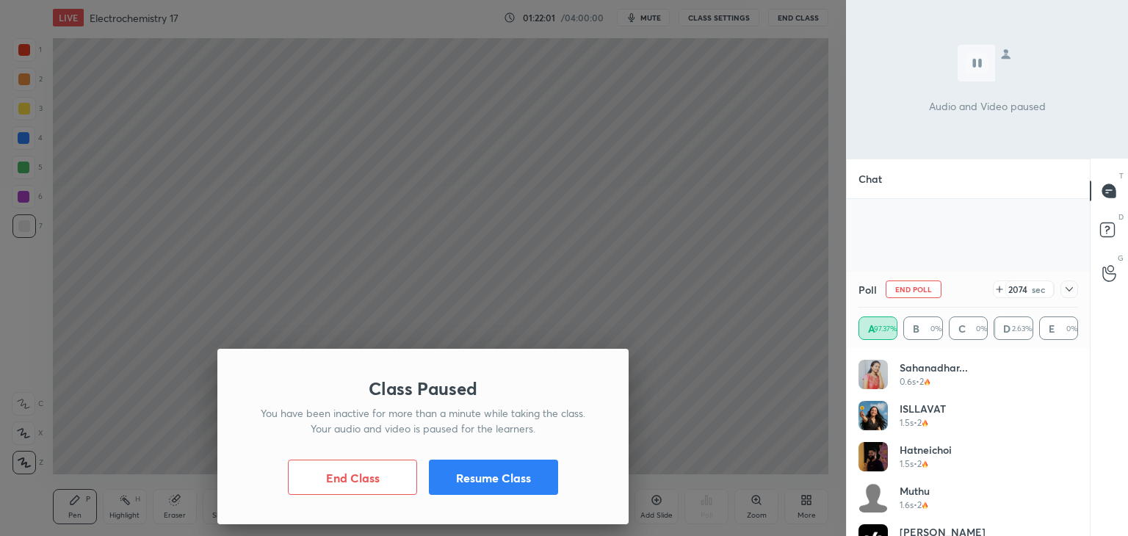
scroll to position [2132, 0]
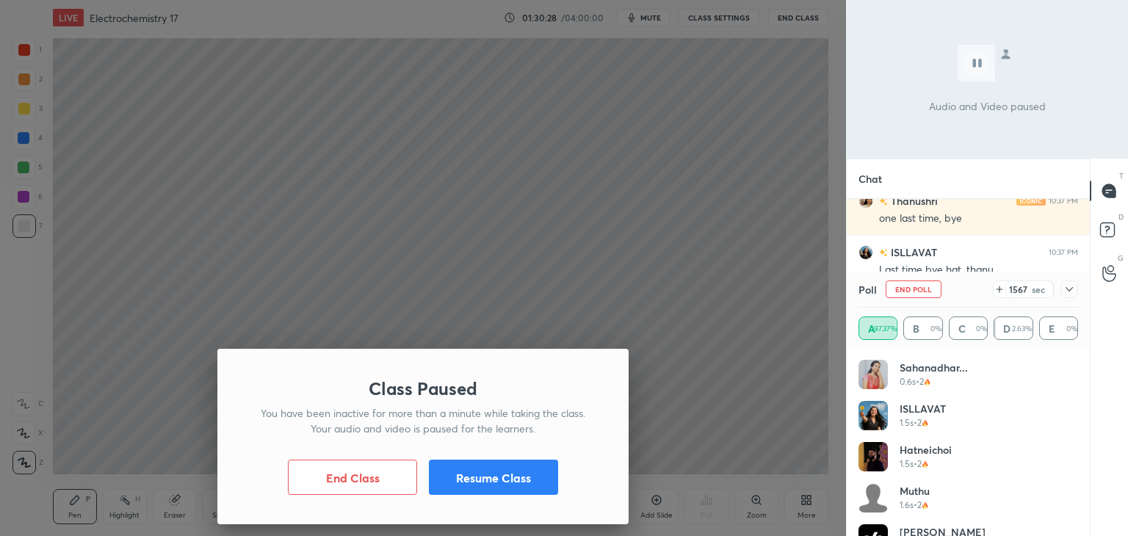
click at [513, 488] on button "Resume Class" at bounding box center [493, 477] width 129 height 35
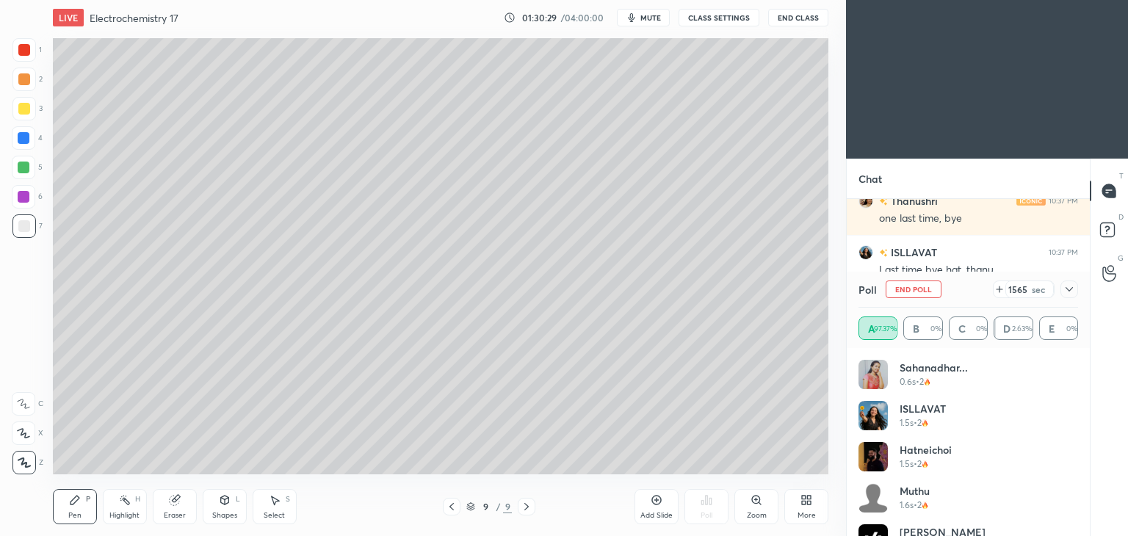
click at [906, 296] on button "End Poll" at bounding box center [913, 289] width 56 height 18
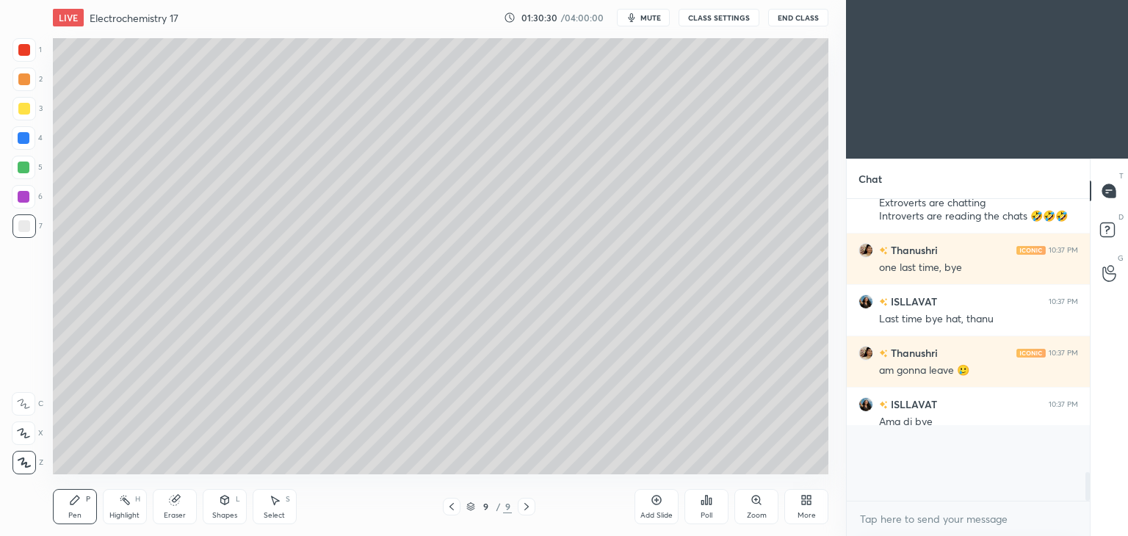
scroll to position [2059, 0]
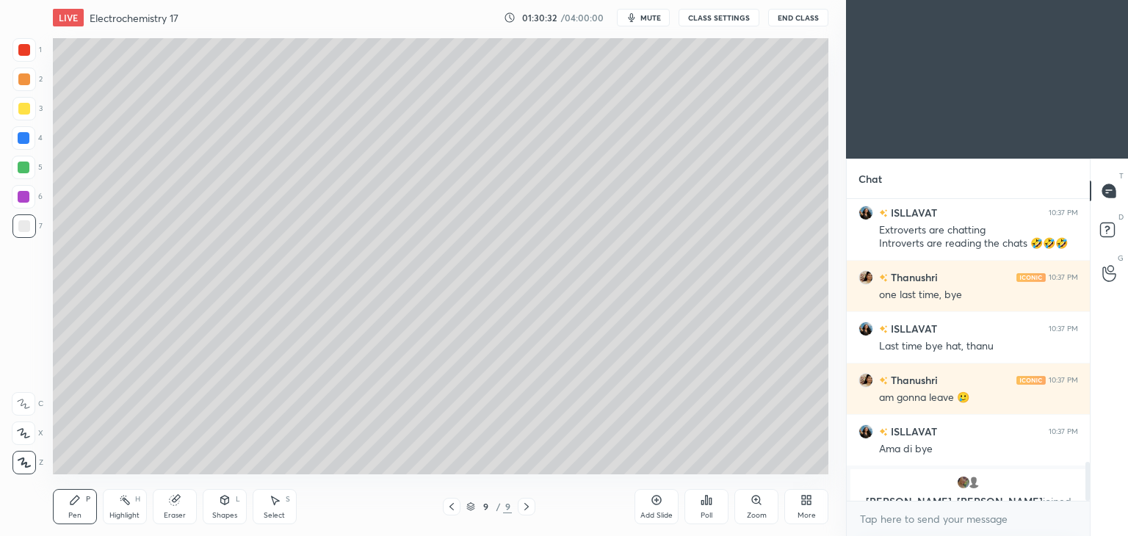
click at [799, 12] on button "End Class" at bounding box center [798, 18] width 60 height 18
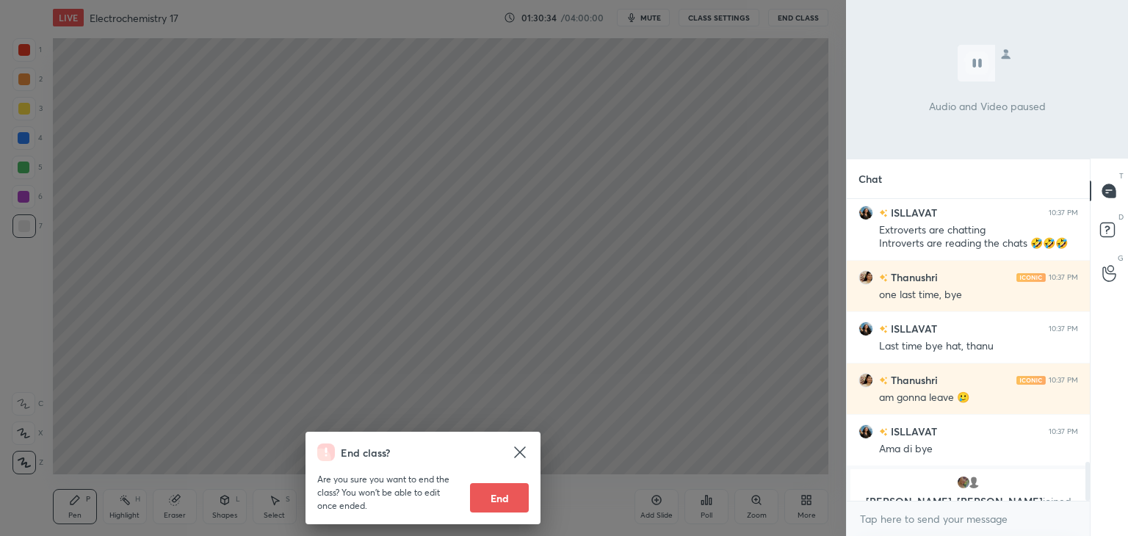
click at [493, 494] on button "End" at bounding box center [499, 497] width 59 height 29
type textarea "x"
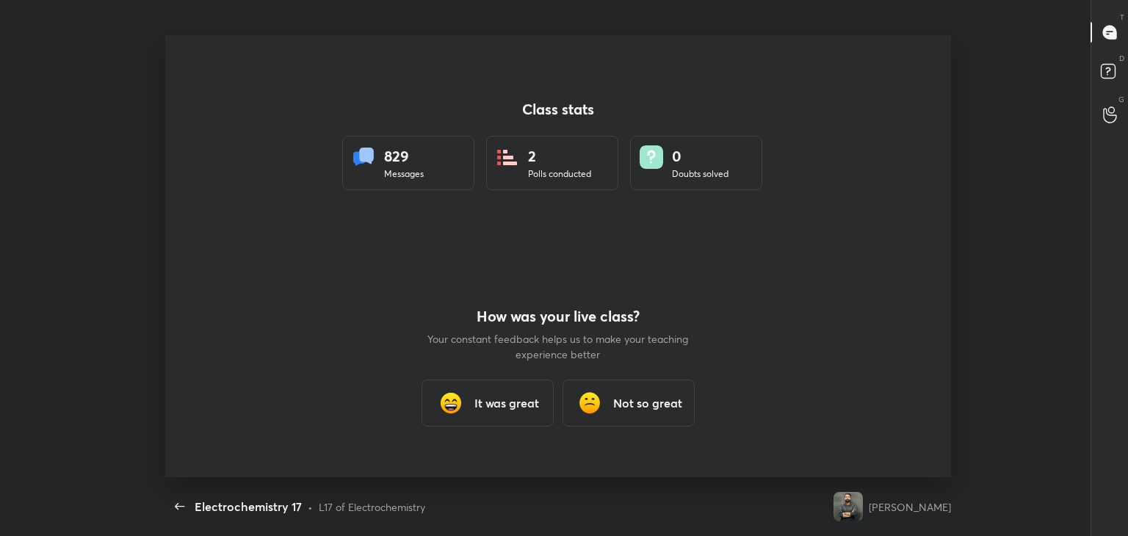
scroll to position [72974, 72518]
